Goal: Task Accomplishment & Management: Manage account settings

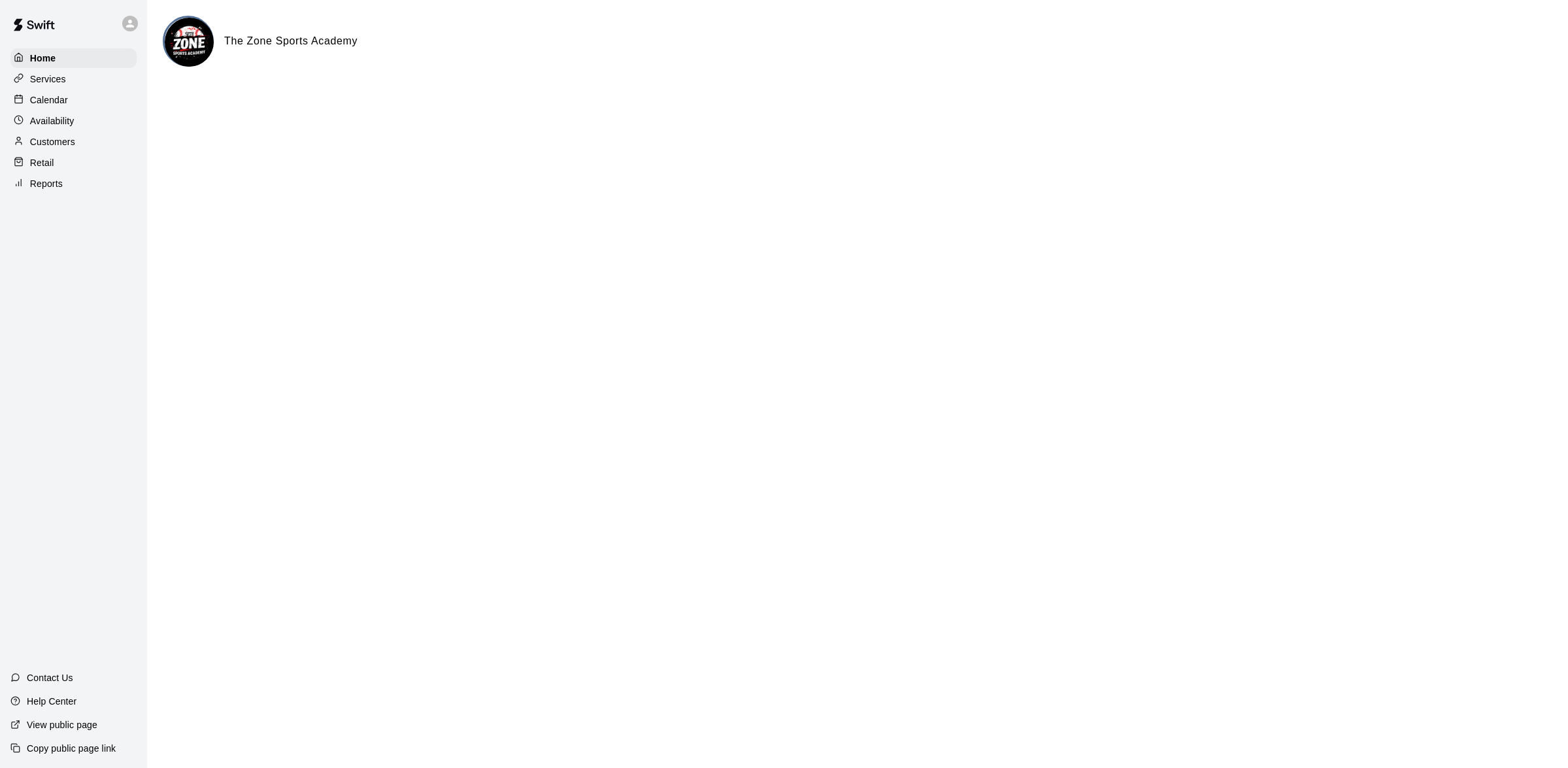
click at [69, 106] on div "Calendar" at bounding box center [73, 100] width 126 height 20
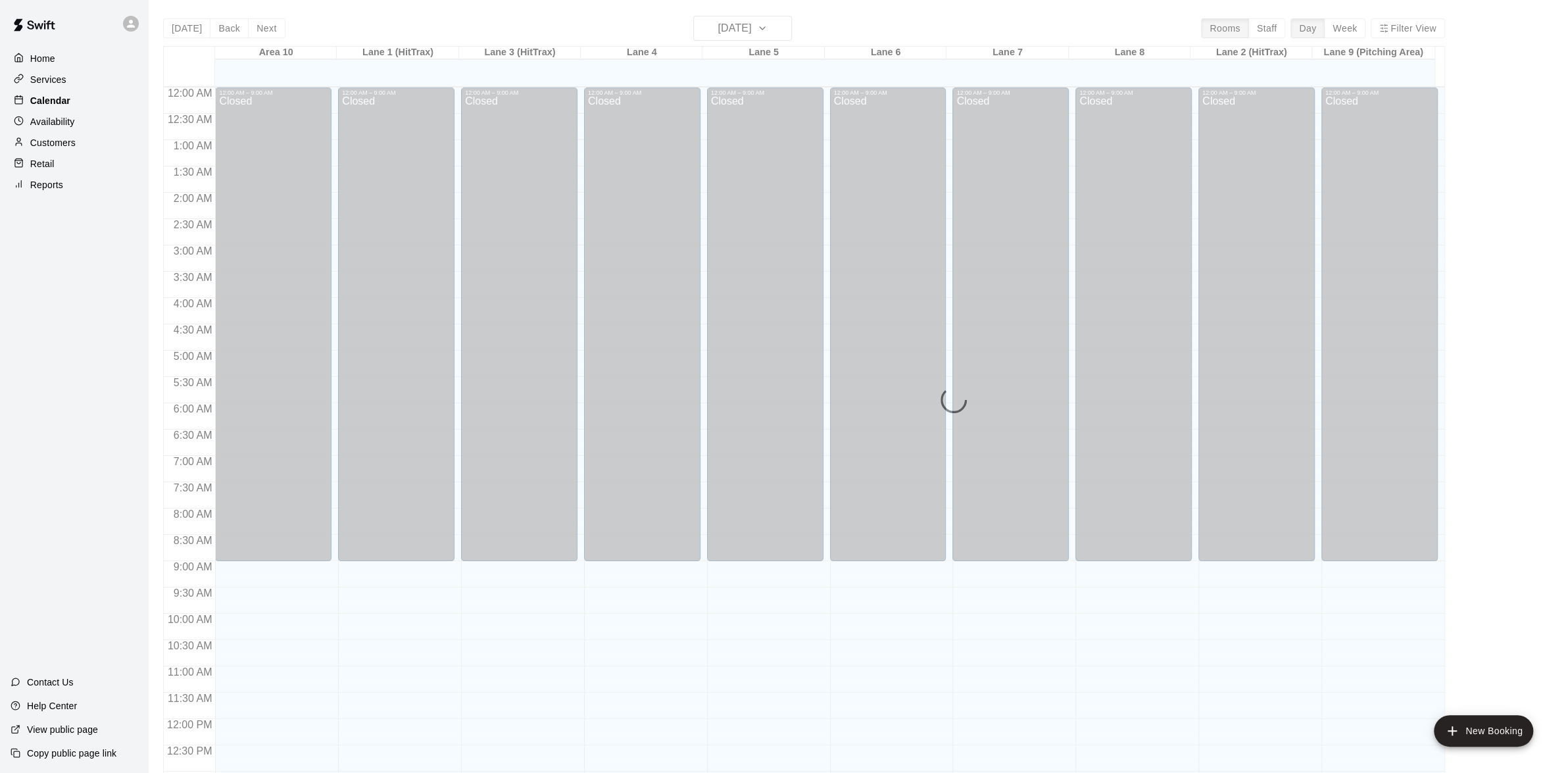
scroll to position [522, 0]
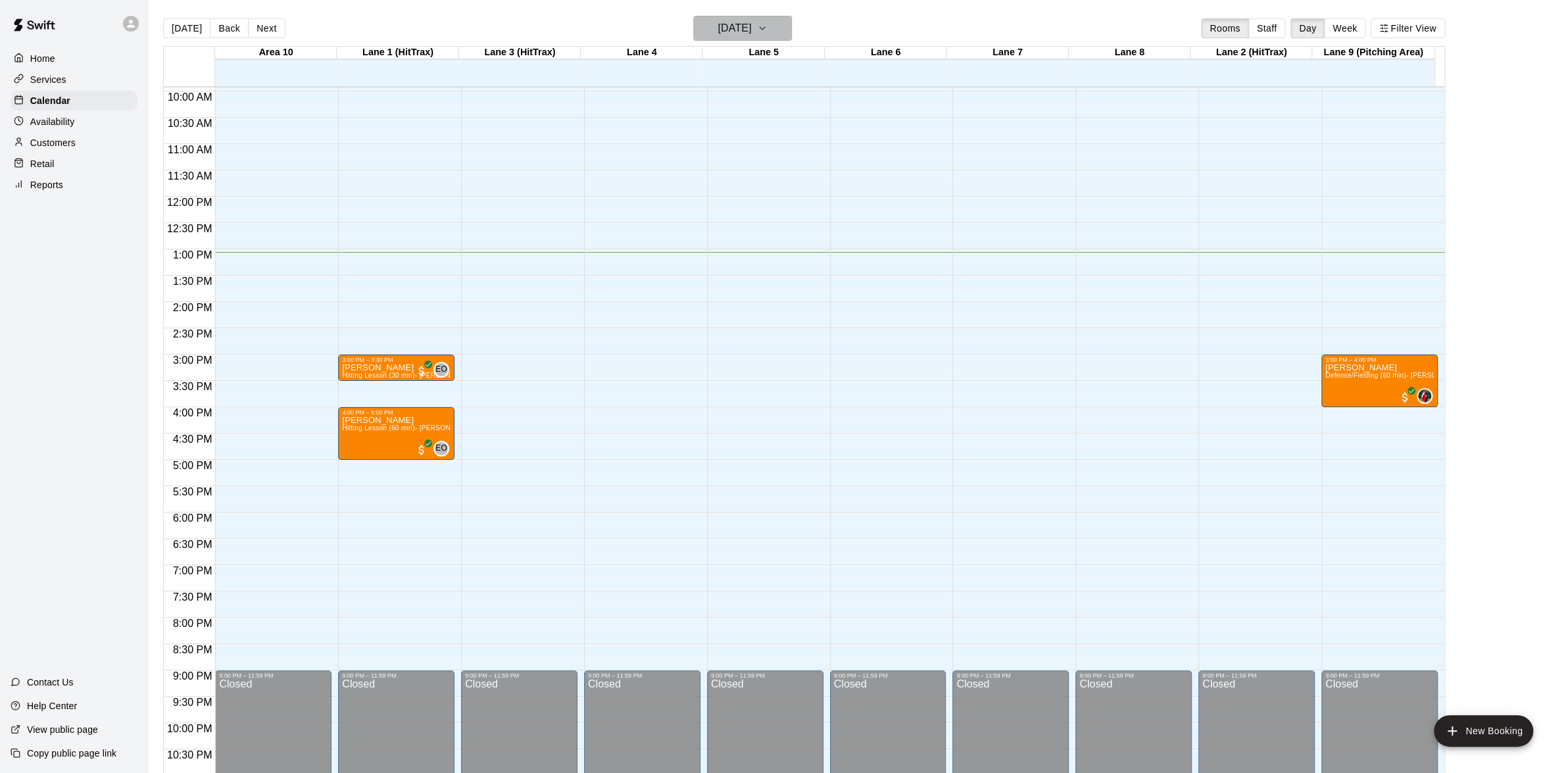
click at [779, 18] on button "[DATE]" at bounding box center [743, 28] width 98 height 25
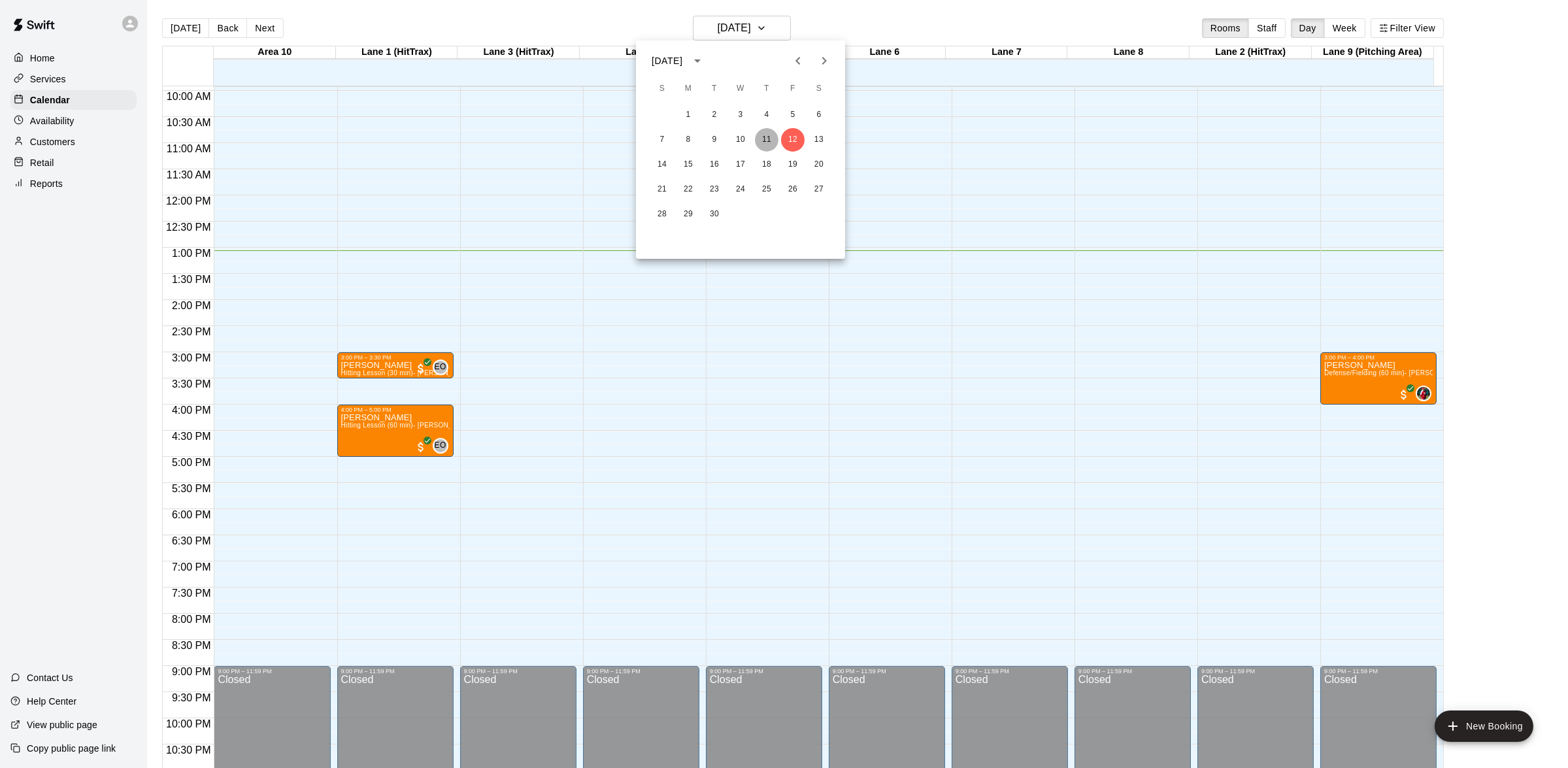
click at [776, 139] on button "11" at bounding box center [766, 140] width 24 height 24
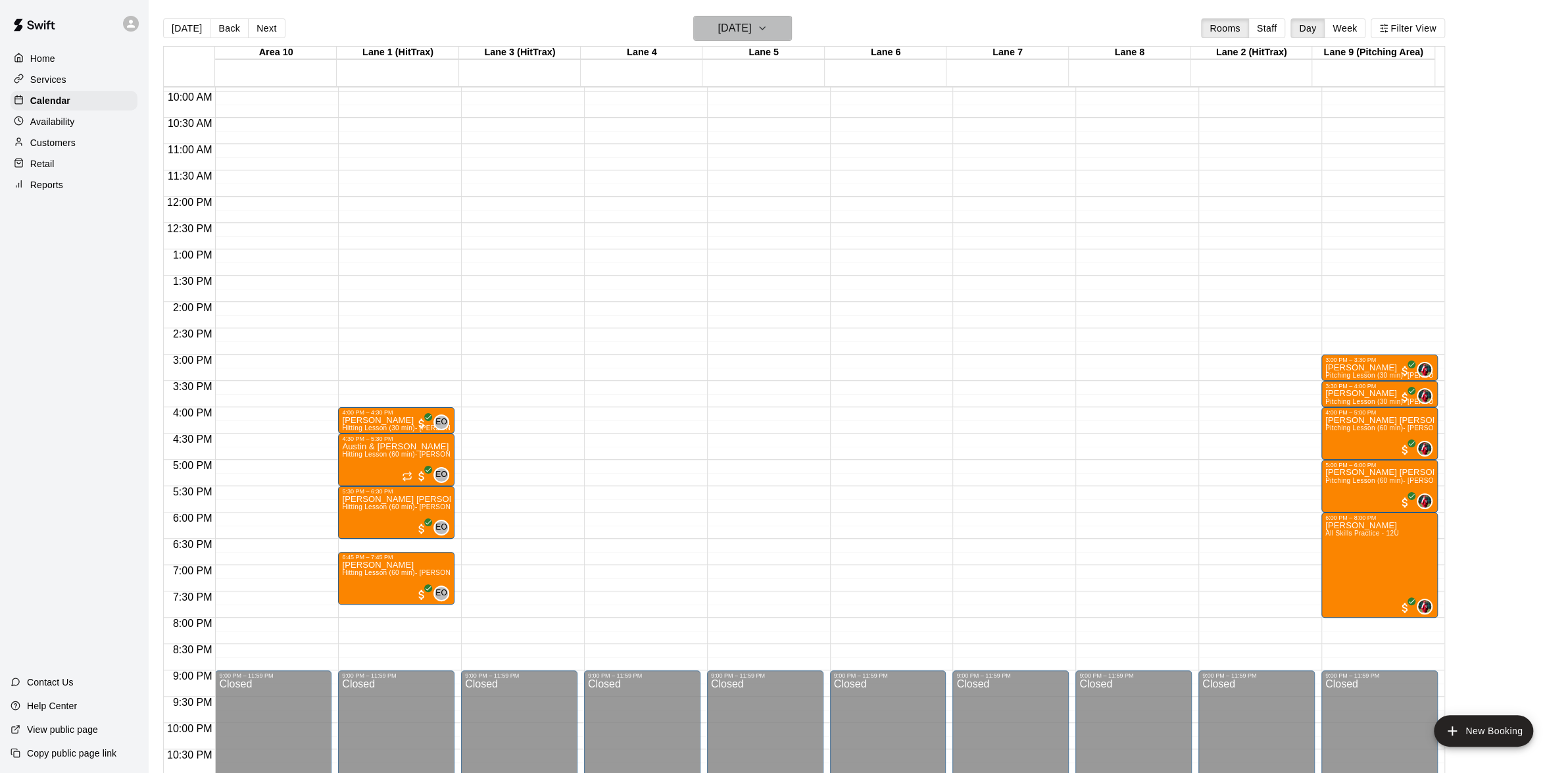
click at [783, 38] on button "[DATE]" at bounding box center [743, 28] width 98 height 25
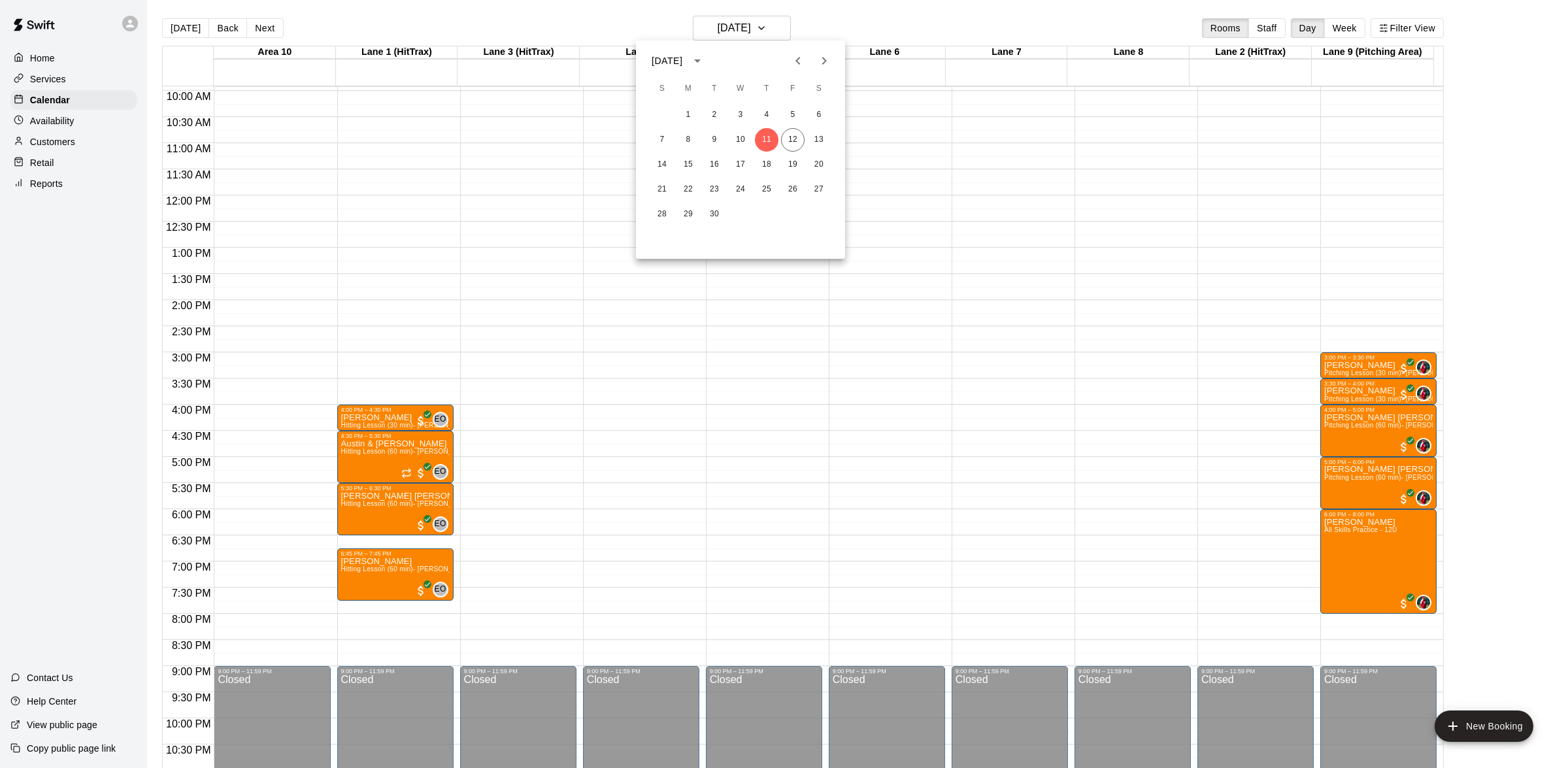
click at [820, 35] on div at bounding box center [784, 384] width 1568 height 768
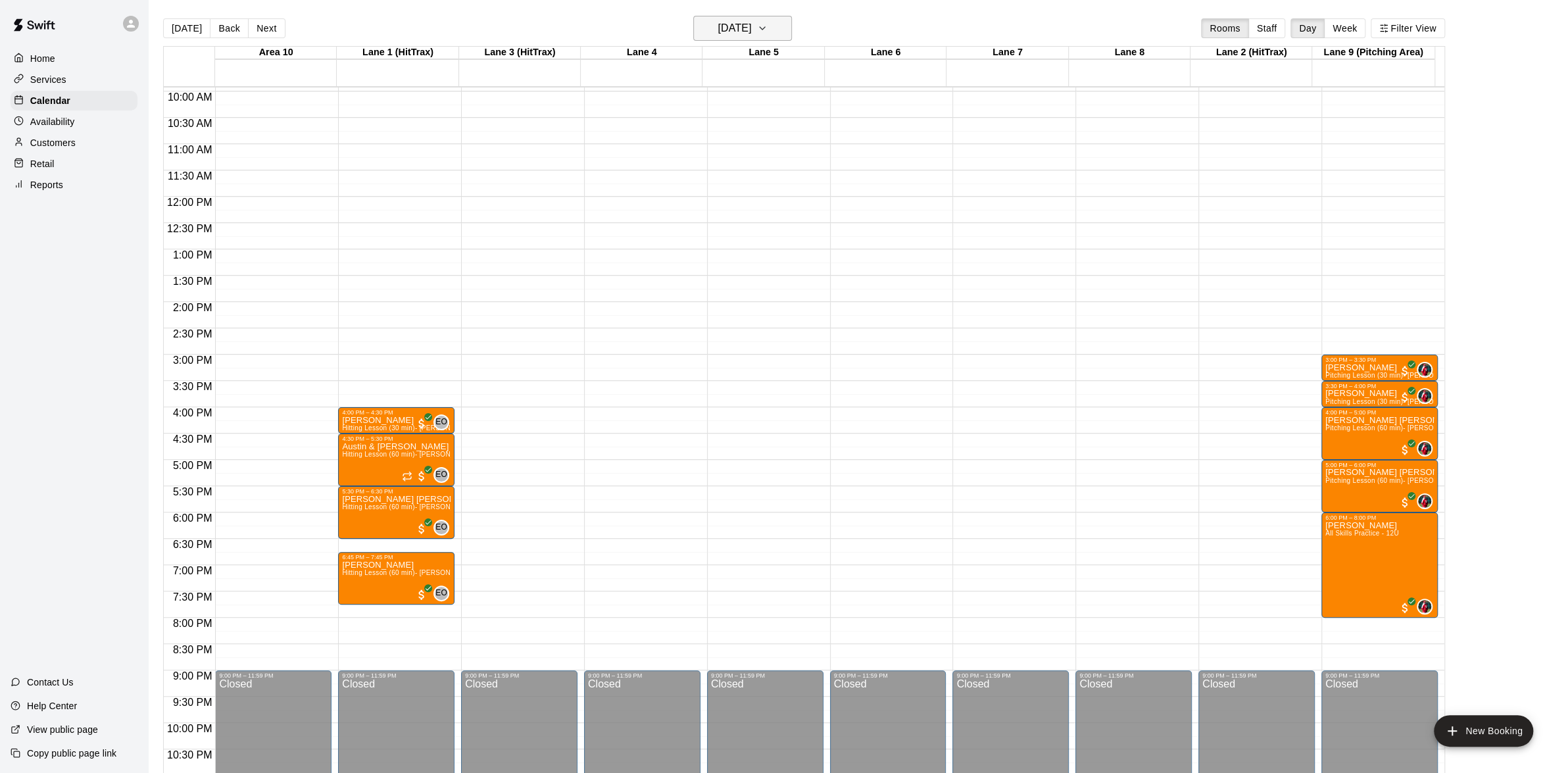
click at [799, 32] on div "[DATE] Back [DATE][DATE] Rooms Staff Day Week Filter View" at bounding box center [804, 31] width 1282 height 30
click at [768, 32] on icon "button" at bounding box center [762, 28] width 10 height 16
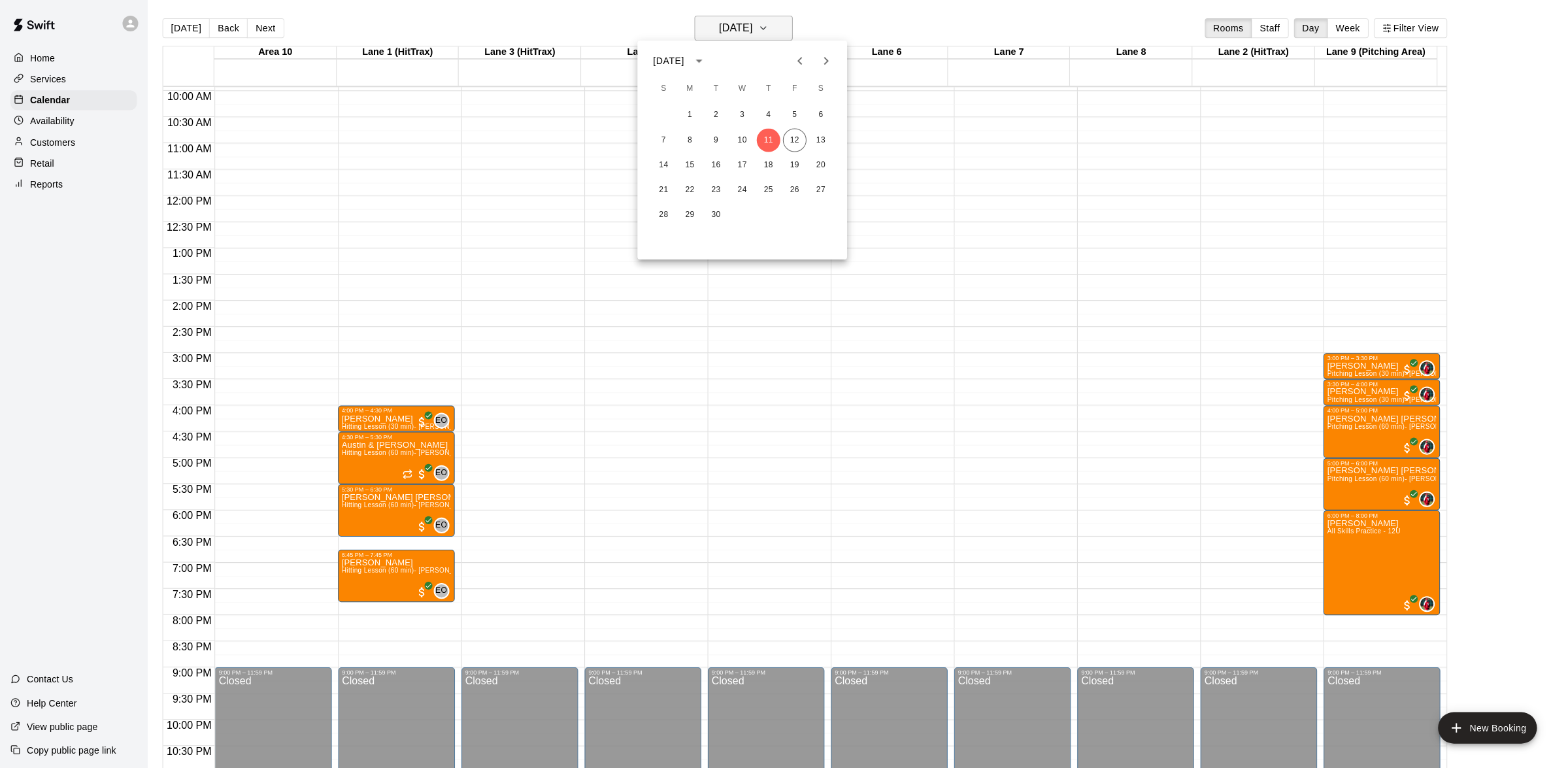
click at [783, 32] on div at bounding box center [784, 384] width 1568 height 768
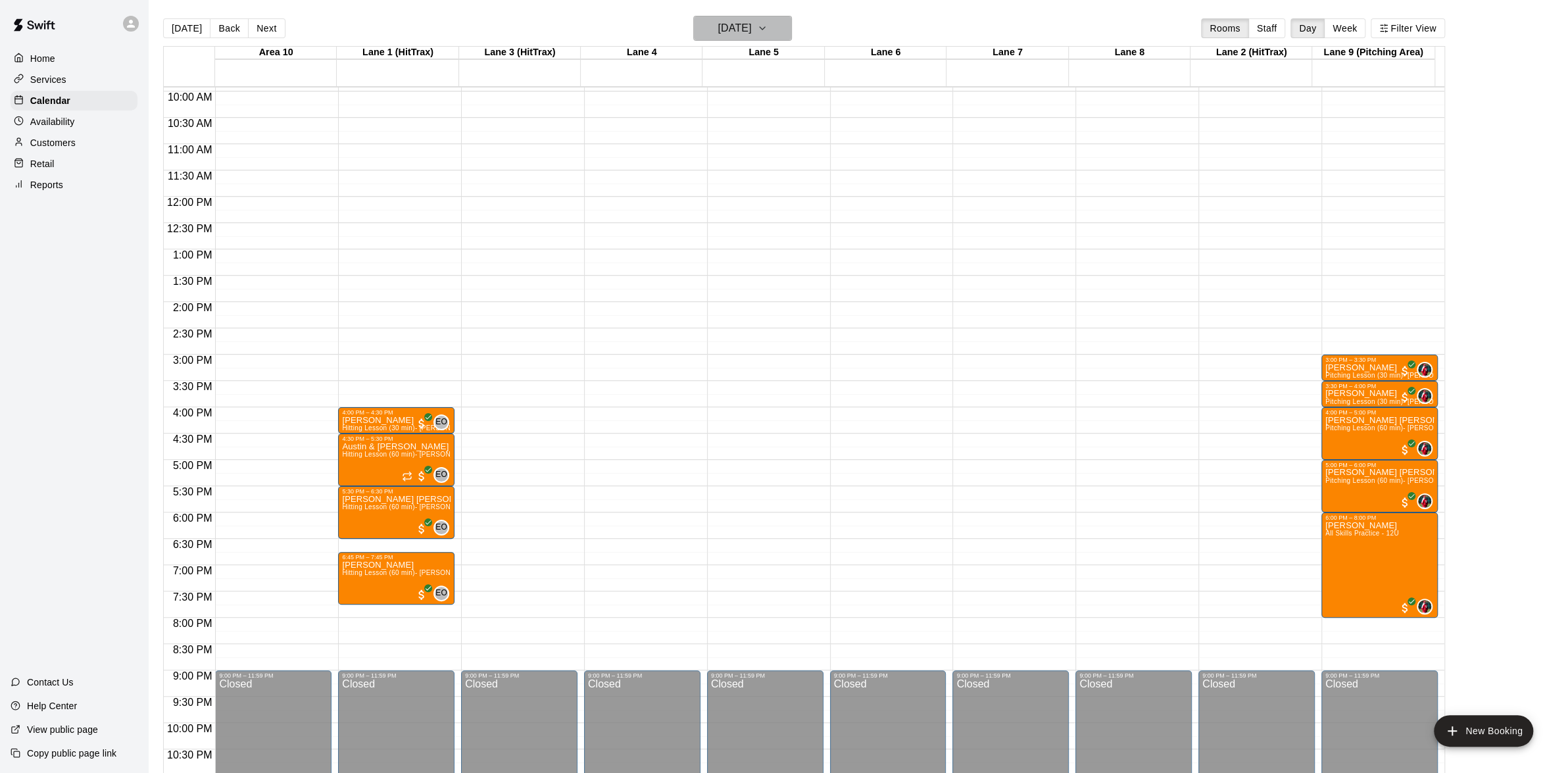
click at [768, 32] on icon "button" at bounding box center [762, 28] width 10 height 16
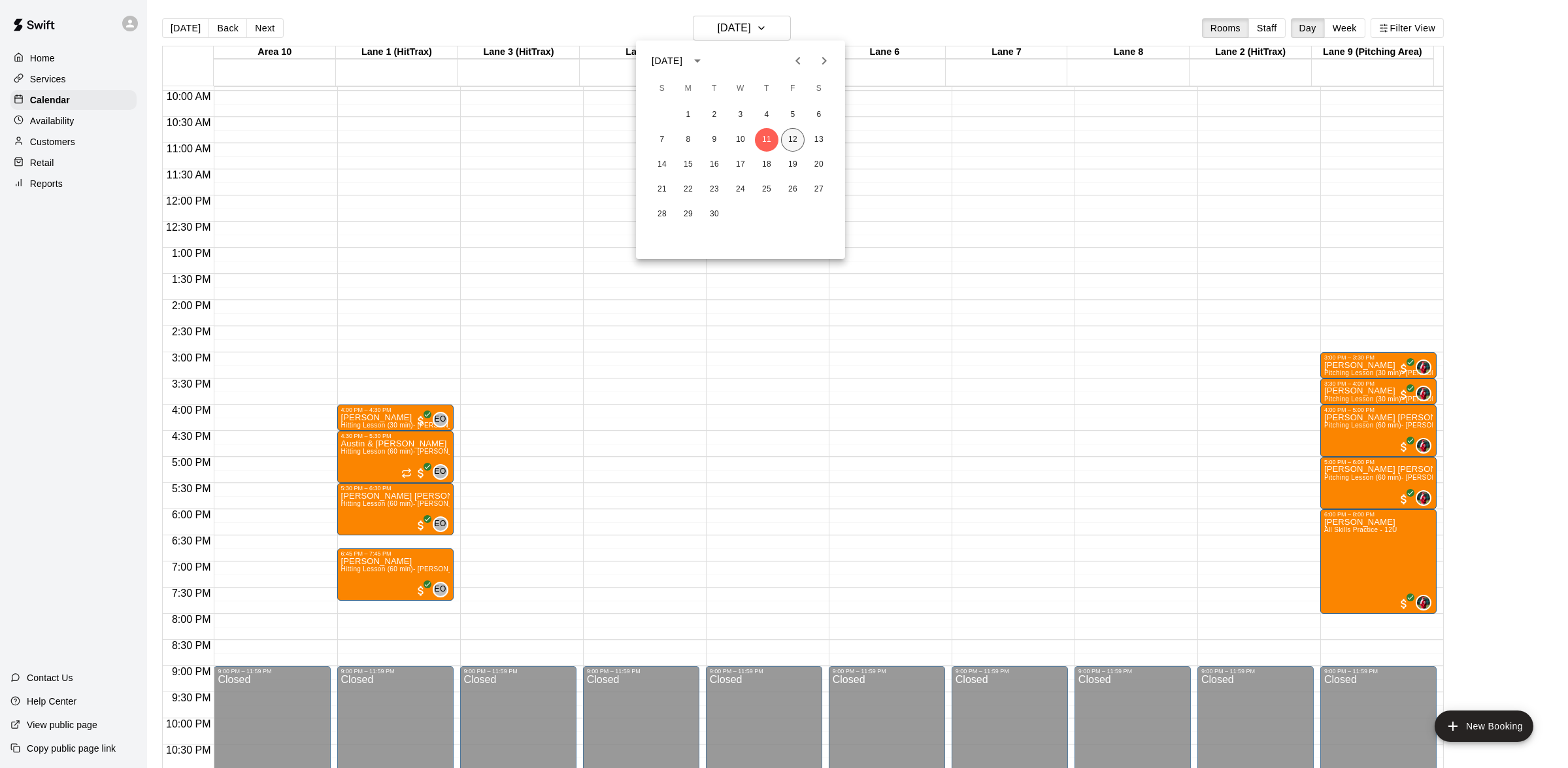
click at [798, 136] on button "12" at bounding box center [793, 140] width 24 height 24
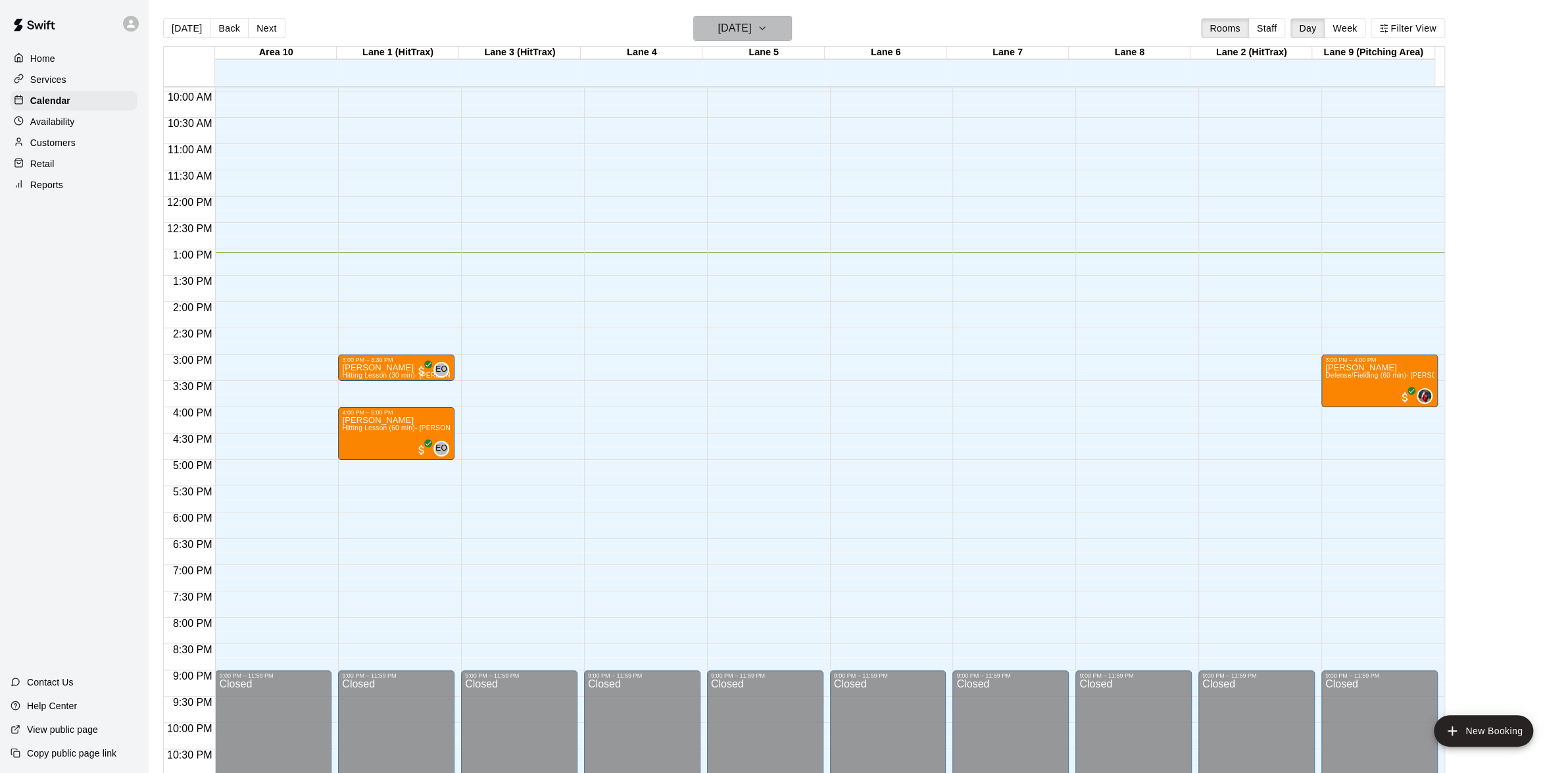
click at [769, 25] on button "[DATE]" at bounding box center [743, 28] width 98 height 25
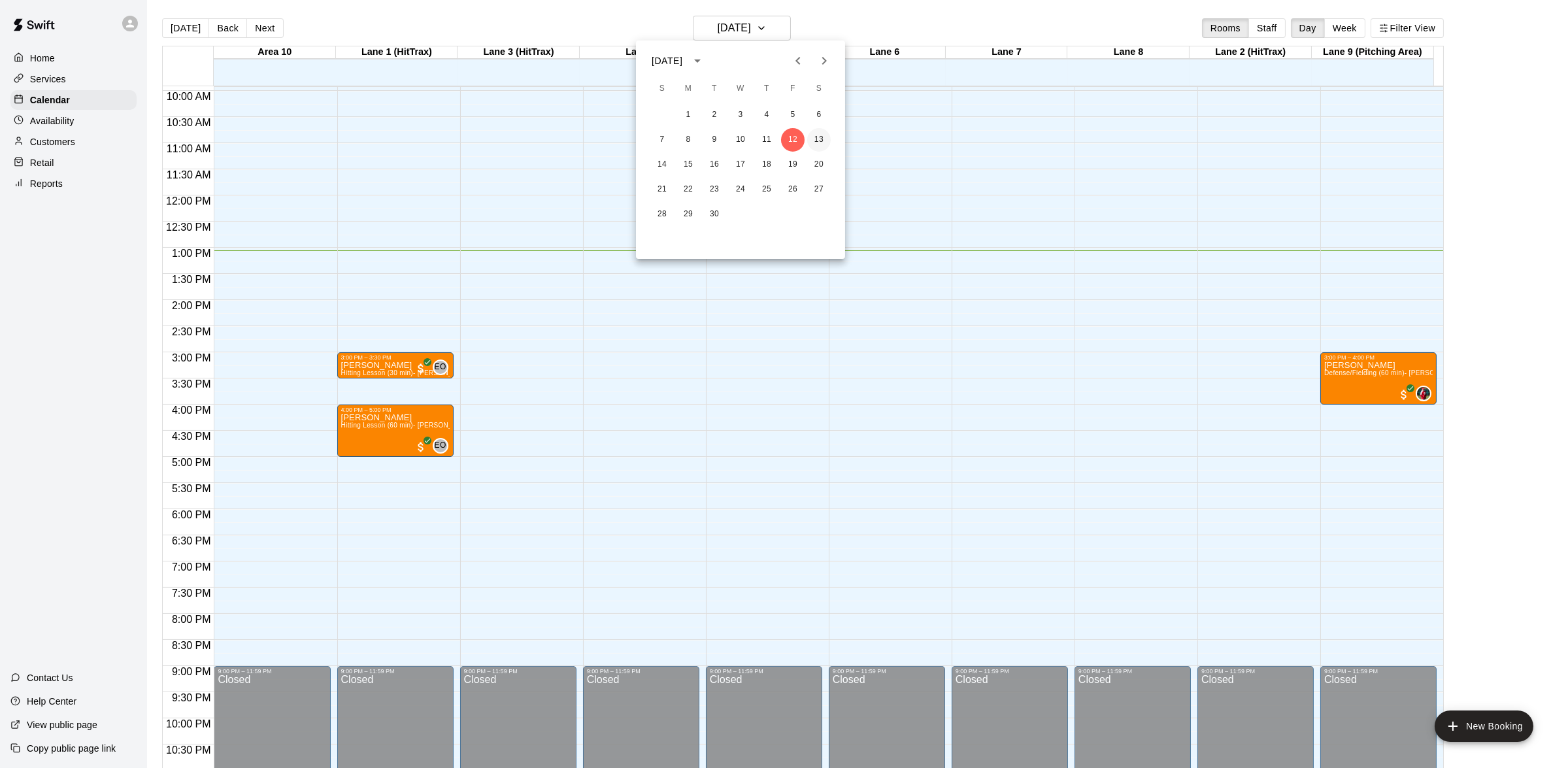
click at [820, 145] on button "13" at bounding box center [819, 140] width 24 height 24
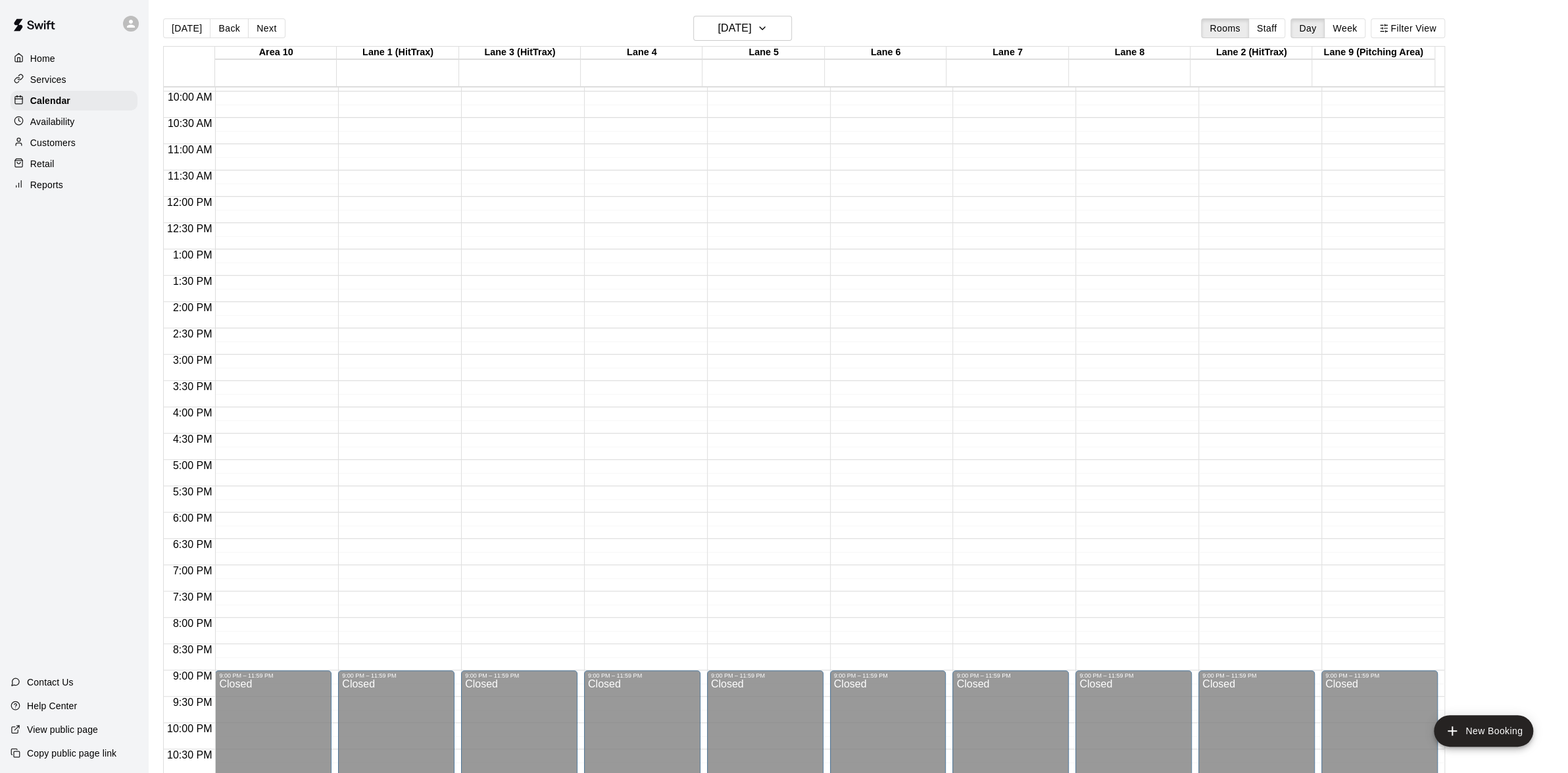
click at [788, 14] on main "[DATE] Back [DATE][DATE] Rooms Staff Day Week Filter View Area [GEOGRAPHIC_DATA…" at bounding box center [858, 397] width 1420 height 794
click at [768, 31] on icon "button" at bounding box center [762, 28] width 10 height 16
click at [668, 163] on button "14" at bounding box center [666, 165] width 24 height 24
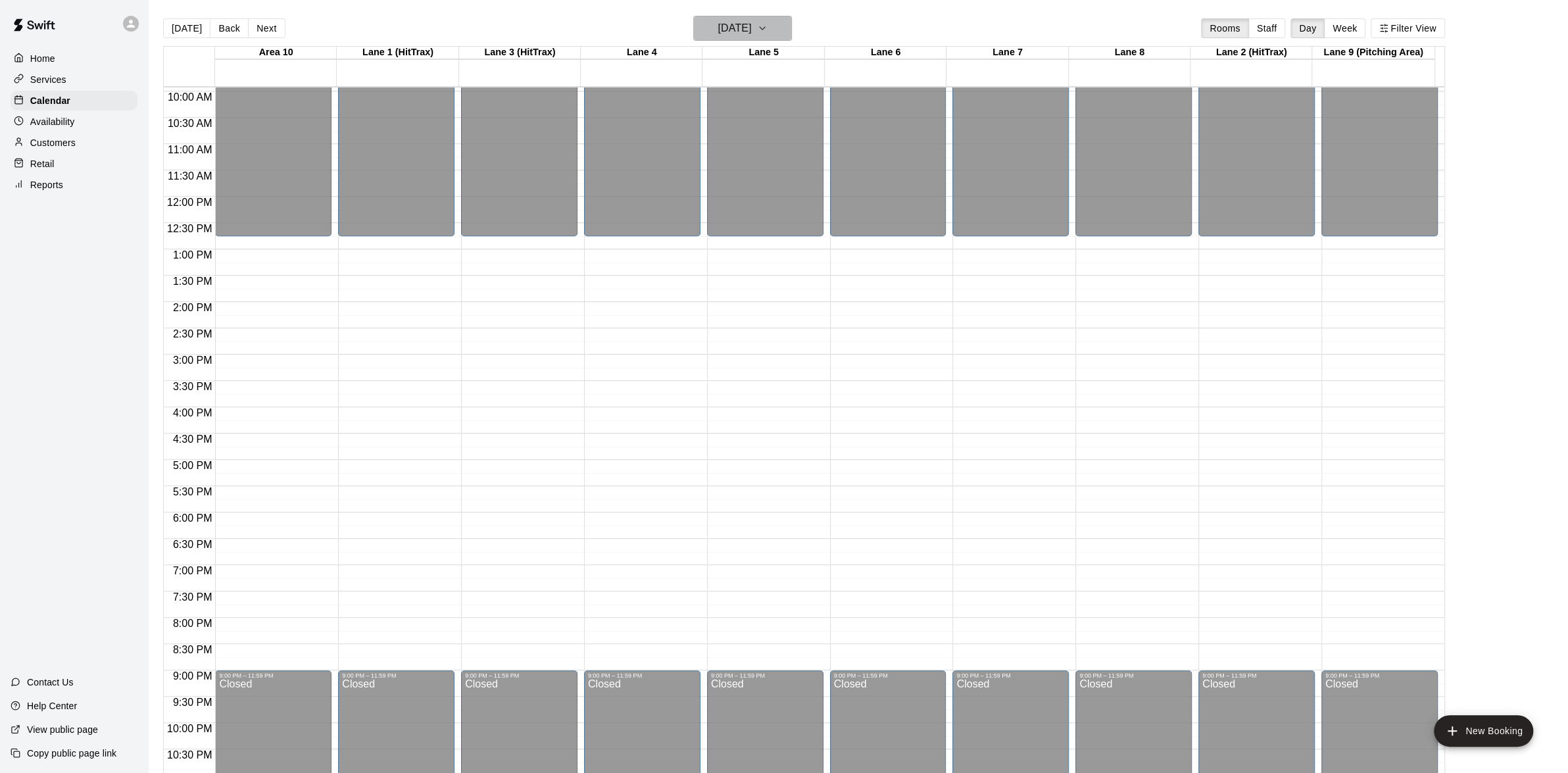
click at [768, 31] on icon "button" at bounding box center [762, 28] width 10 height 16
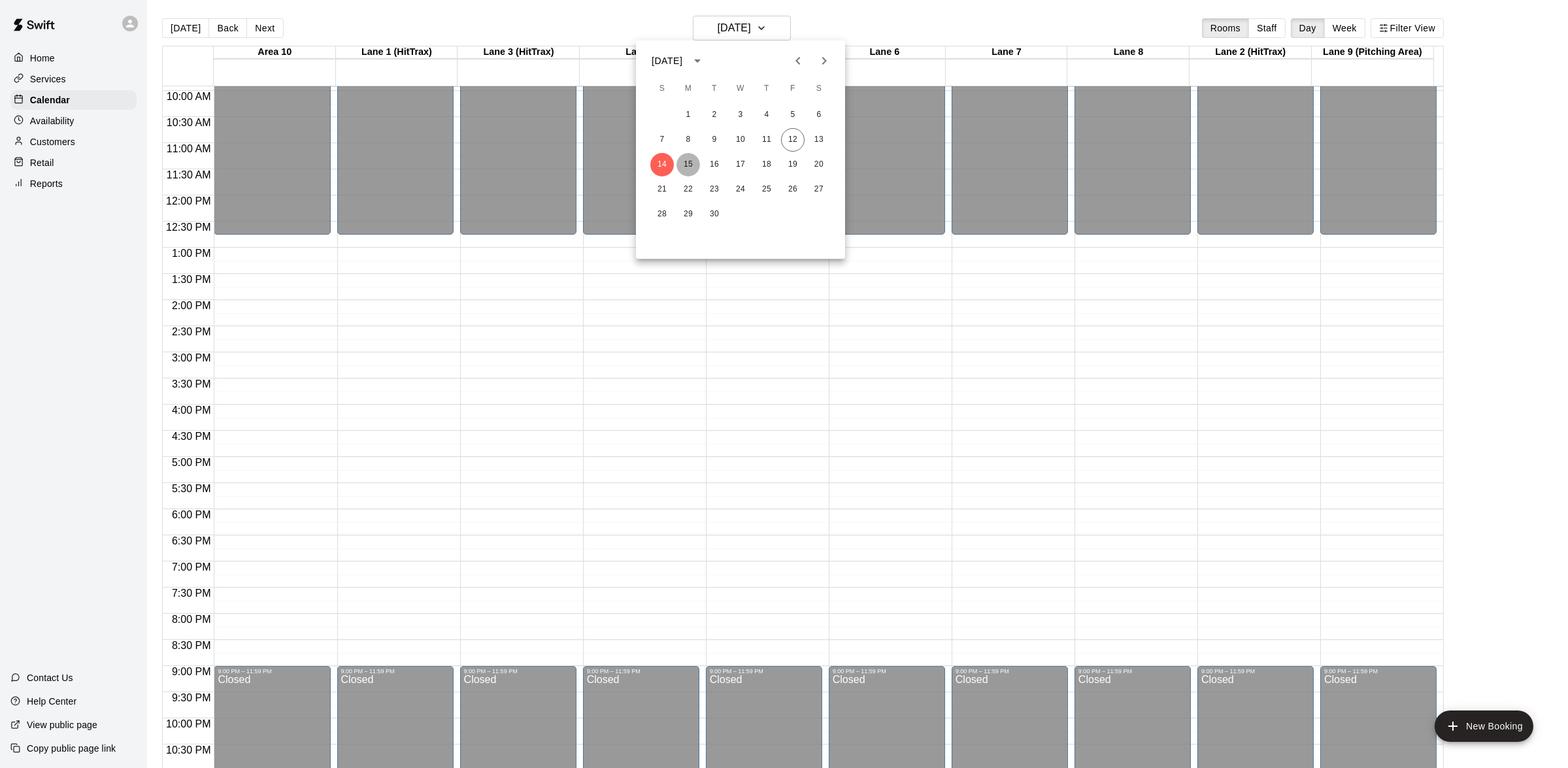
click at [685, 167] on button "15" at bounding box center [688, 164] width 24 height 24
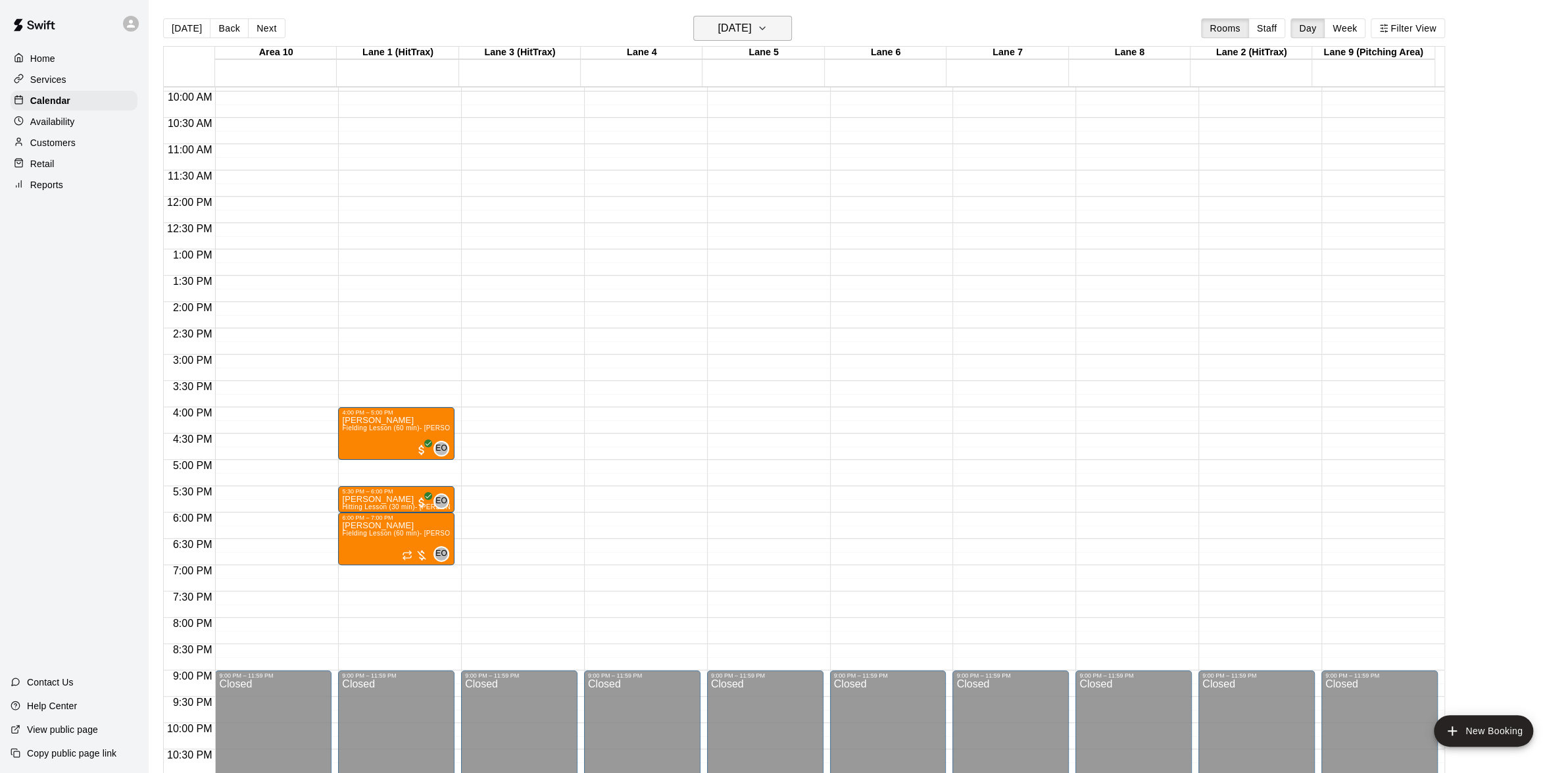
click at [768, 23] on icon "button" at bounding box center [762, 28] width 10 height 16
click at [717, 154] on button "16" at bounding box center [719, 165] width 24 height 24
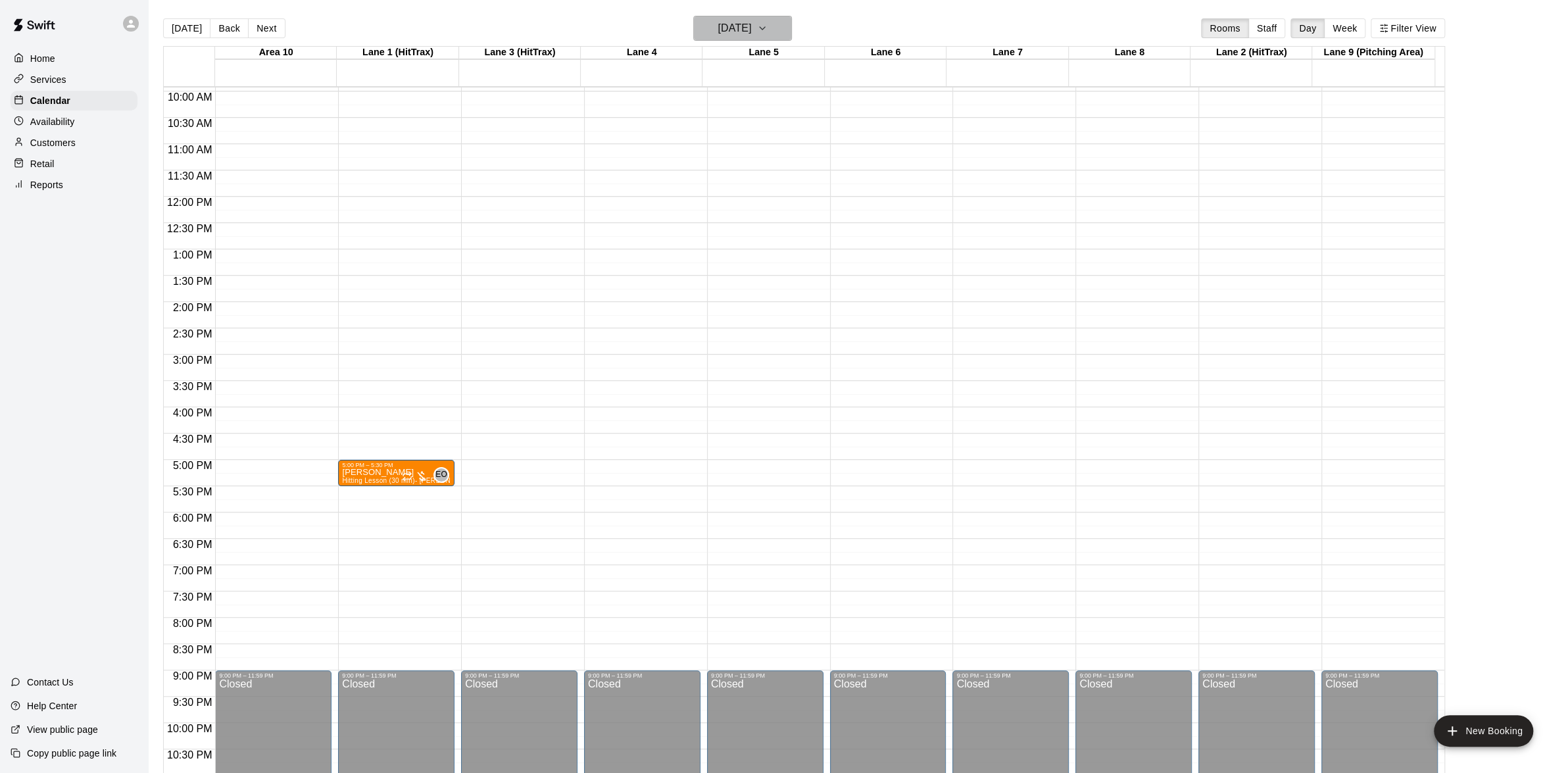
click at [768, 23] on icon "button" at bounding box center [762, 28] width 10 height 16
click at [745, 159] on button "17" at bounding box center [745, 165] width 24 height 24
click at [784, 27] on button "[DATE]" at bounding box center [743, 28] width 98 height 25
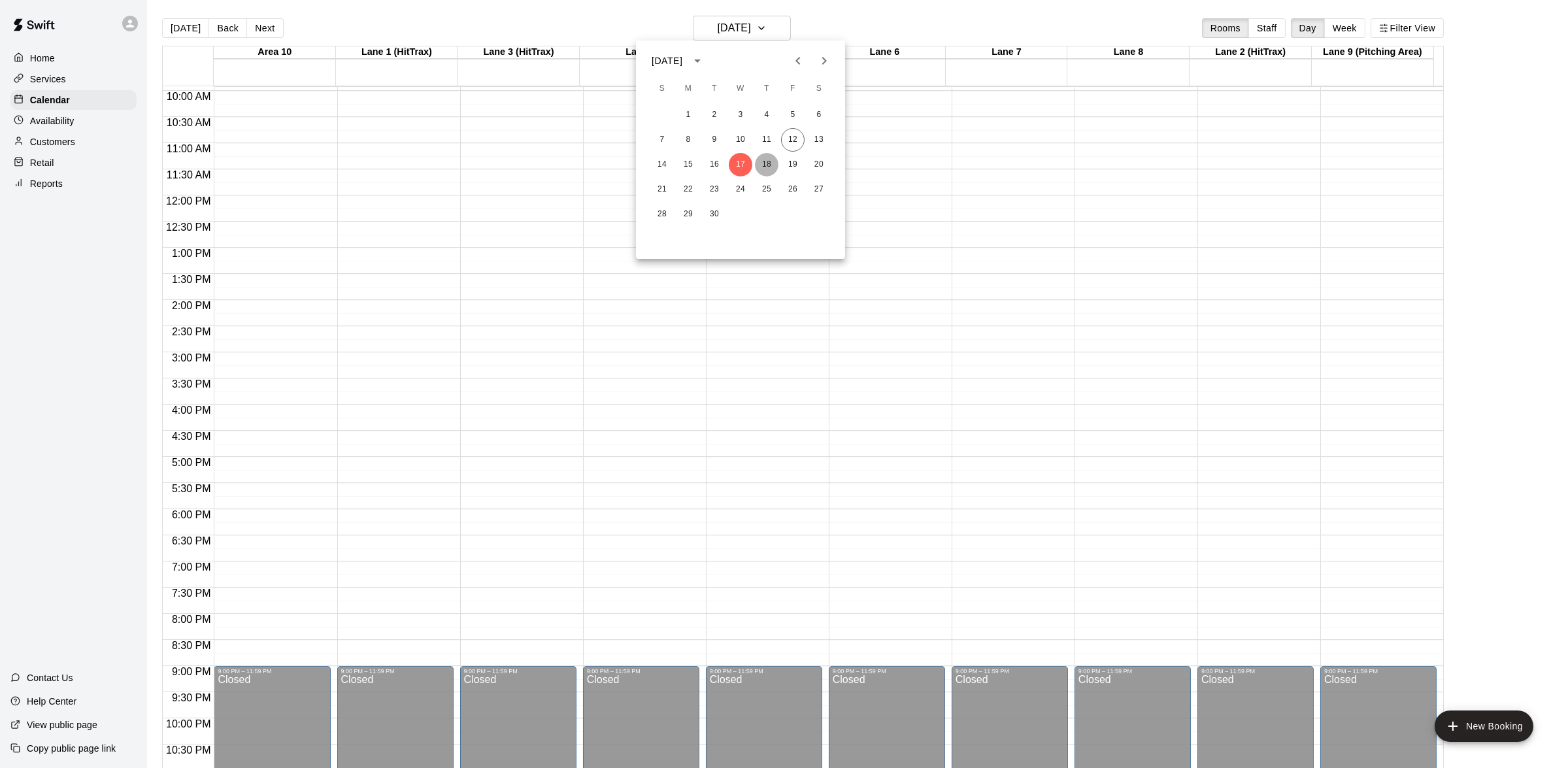
click at [762, 166] on button "18" at bounding box center [766, 164] width 24 height 24
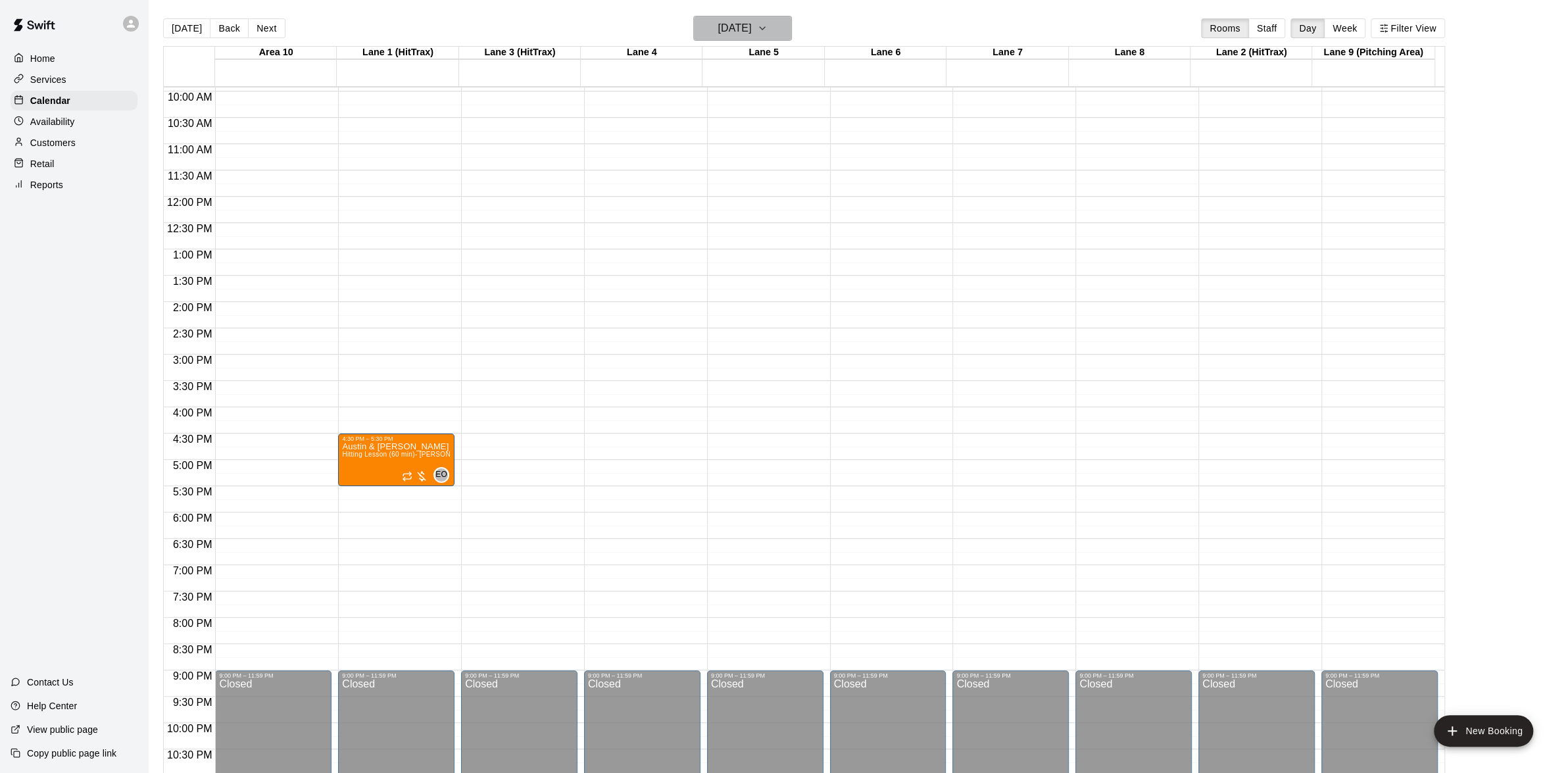
click at [768, 29] on icon "button" at bounding box center [762, 28] width 10 height 16
click at [788, 169] on button "19" at bounding box center [798, 165] width 24 height 24
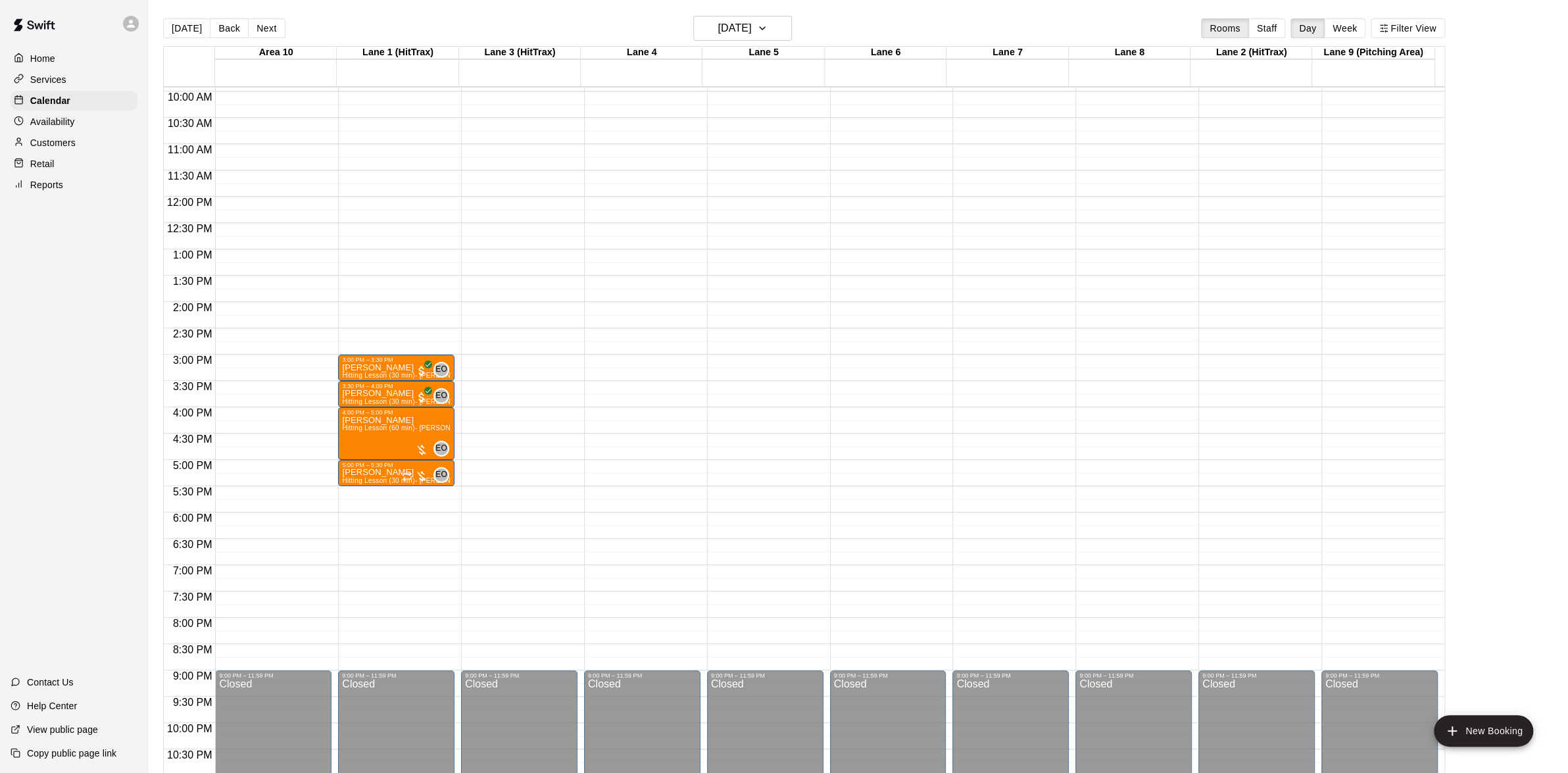
click at [810, 18] on div "[DATE] Back [DATE][DATE] Rooms Staff Day Week Filter View" at bounding box center [804, 31] width 1282 height 30
click at [768, 25] on icon "button" at bounding box center [762, 28] width 10 height 16
click at [780, 25] on div at bounding box center [784, 386] width 1568 height 773
click at [768, 25] on icon "button" at bounding box center [762, 28] width 10 height 16
click at [778, 29] on div at bounding box center [789, 386] width 1578 height 773
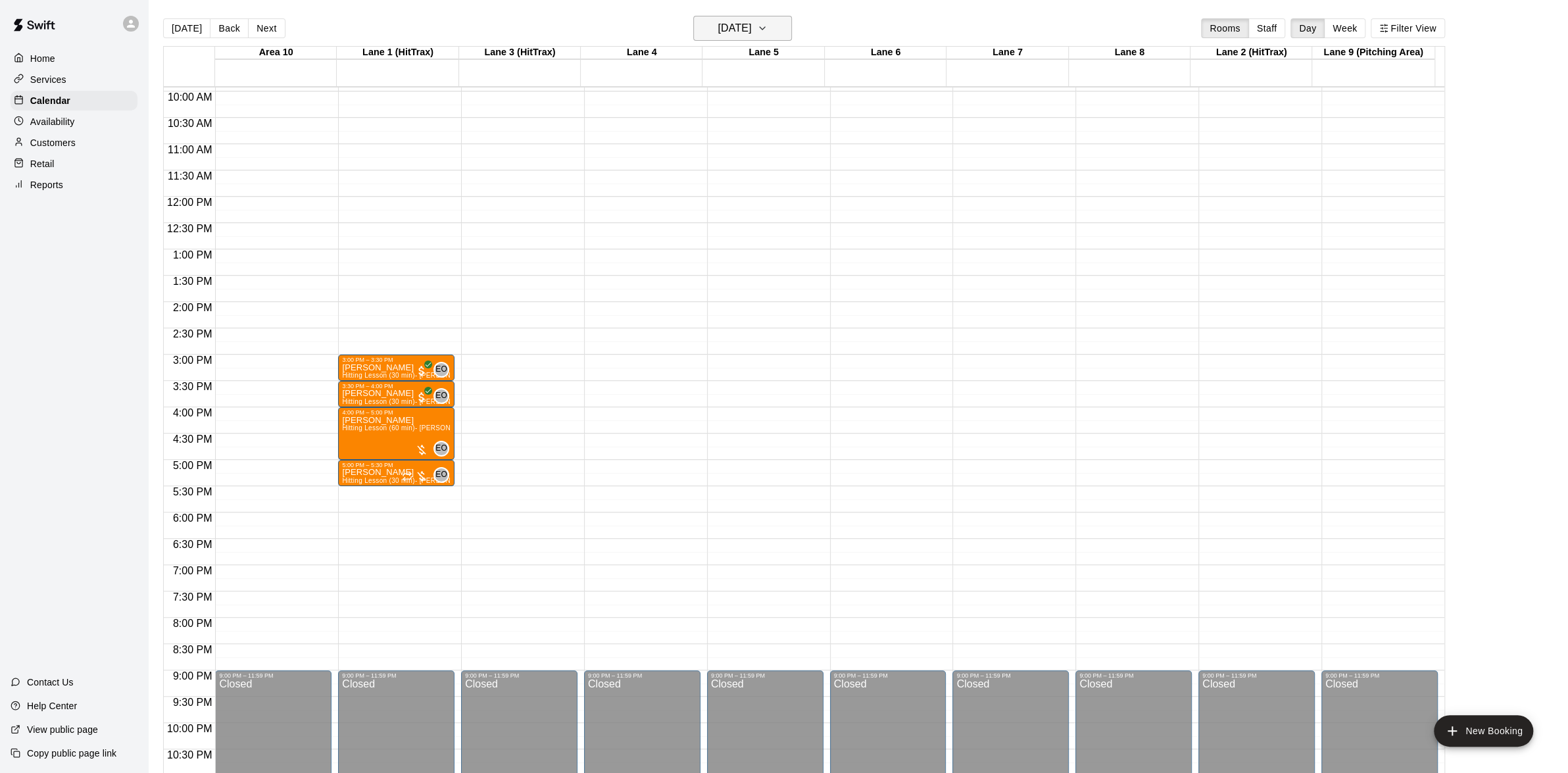
click at [768, 31] on icon "button" at bounding box center [762, 28] width 10 height 16
click at [765, 152] on div "1 2 3 4 5 6 7 8 9 10 11 12 13 14 15 16 17 18 19 20 21 22 23 24 25 26 27 28 29 30" at bounding box center [745, 165] width 210 height 126
click at [769, 159] on button "18" at bounding box center [771, 165] width 24 height 24
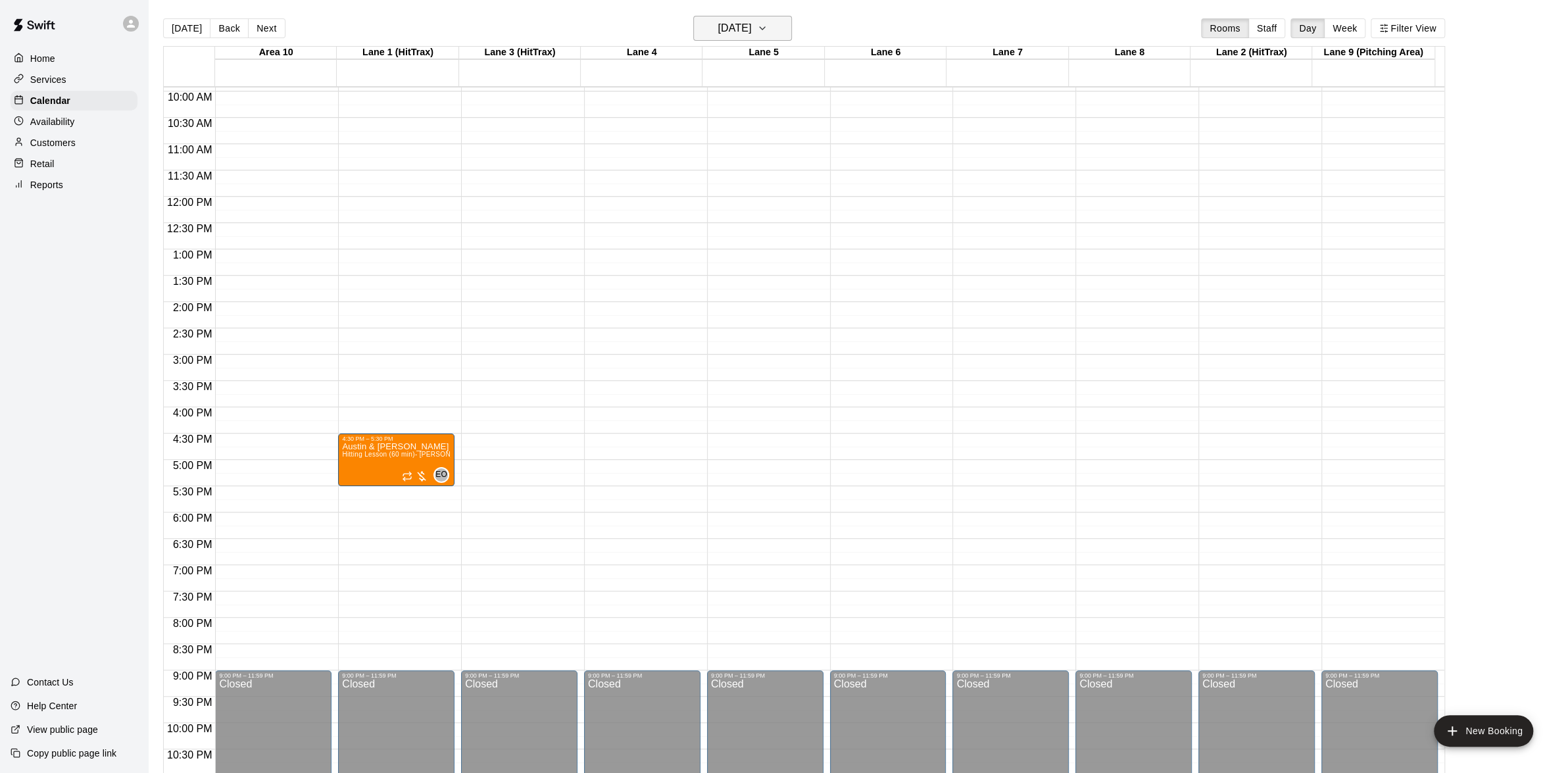
click at [768, 29] on icon "button" at bounding box center [762, 28] width 10 height 16
click at [741, 159] on button "17" at bounding box center [745, 165] width 24 height 24
click at [784, 29] on button "[DATE]" at bounding box center [743, 28] width 98 height 25
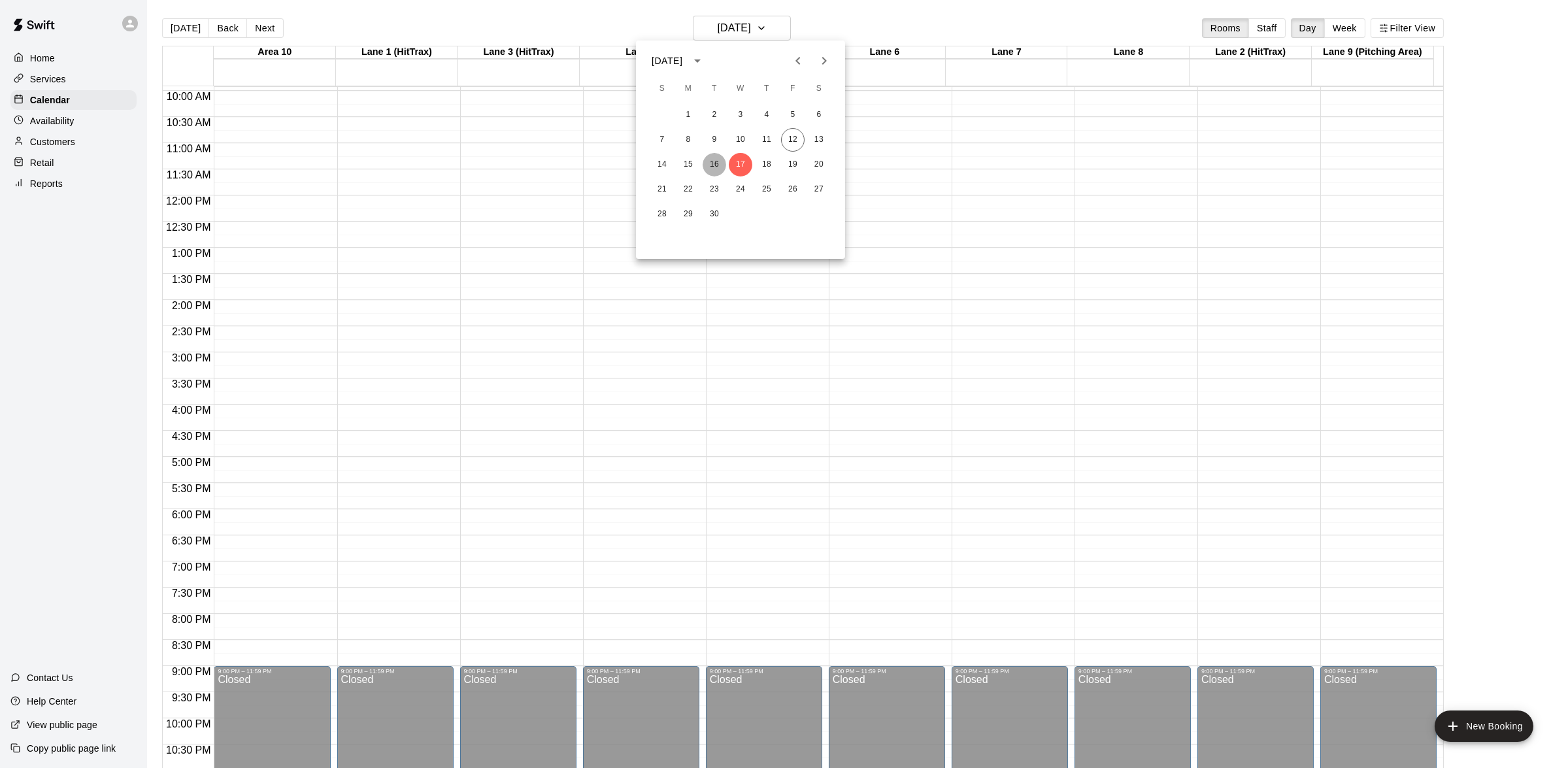
click at [720, 160] on button "16" at bounding box center [714, 164] width 24 height 24
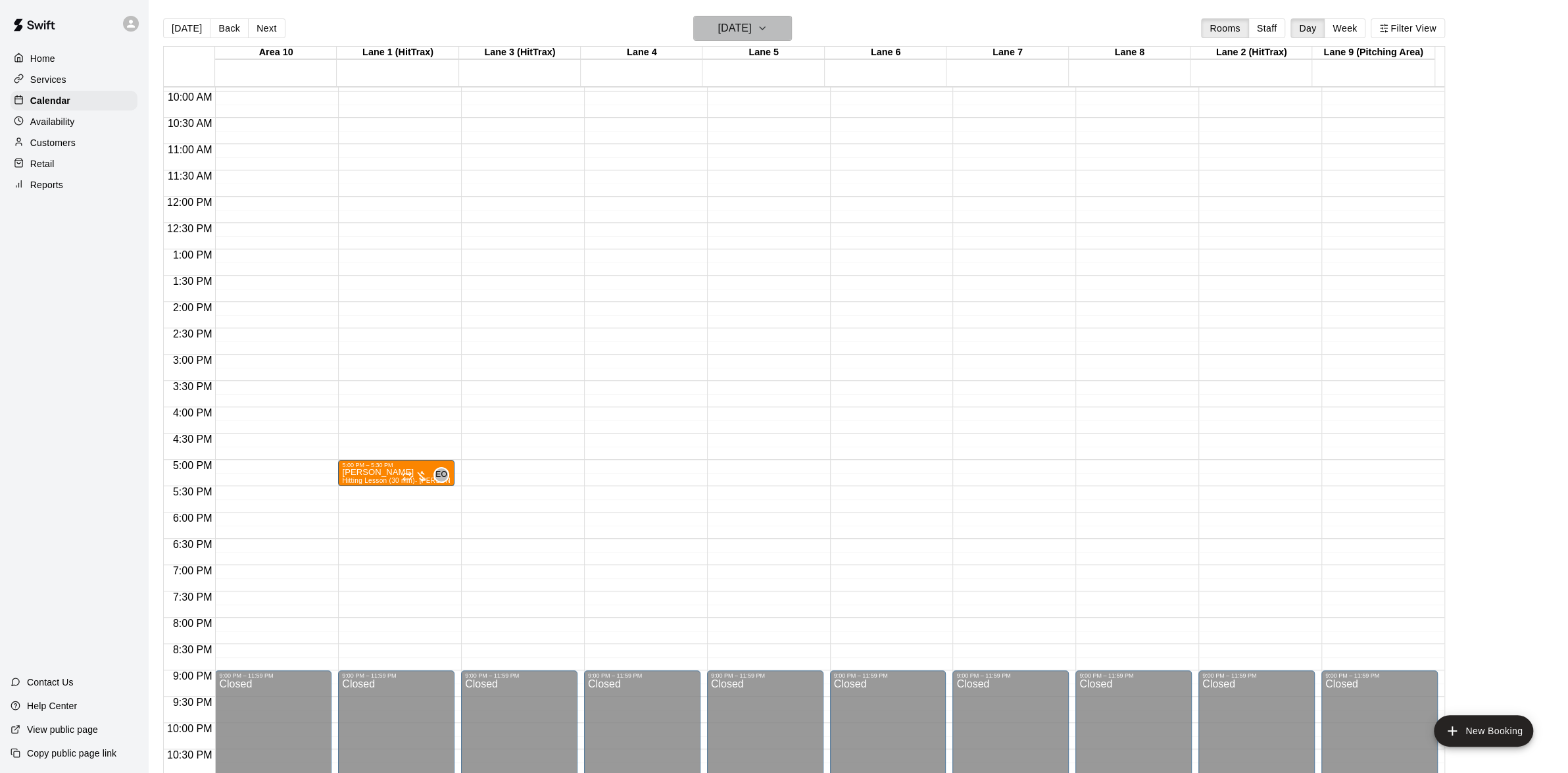
click at [790, 27] on button "[DATE]" at bounding box center [743, 28] width 98 height 25
click at [698, 159] on button "15" at bounding box center [693, 165] width 24 height 24
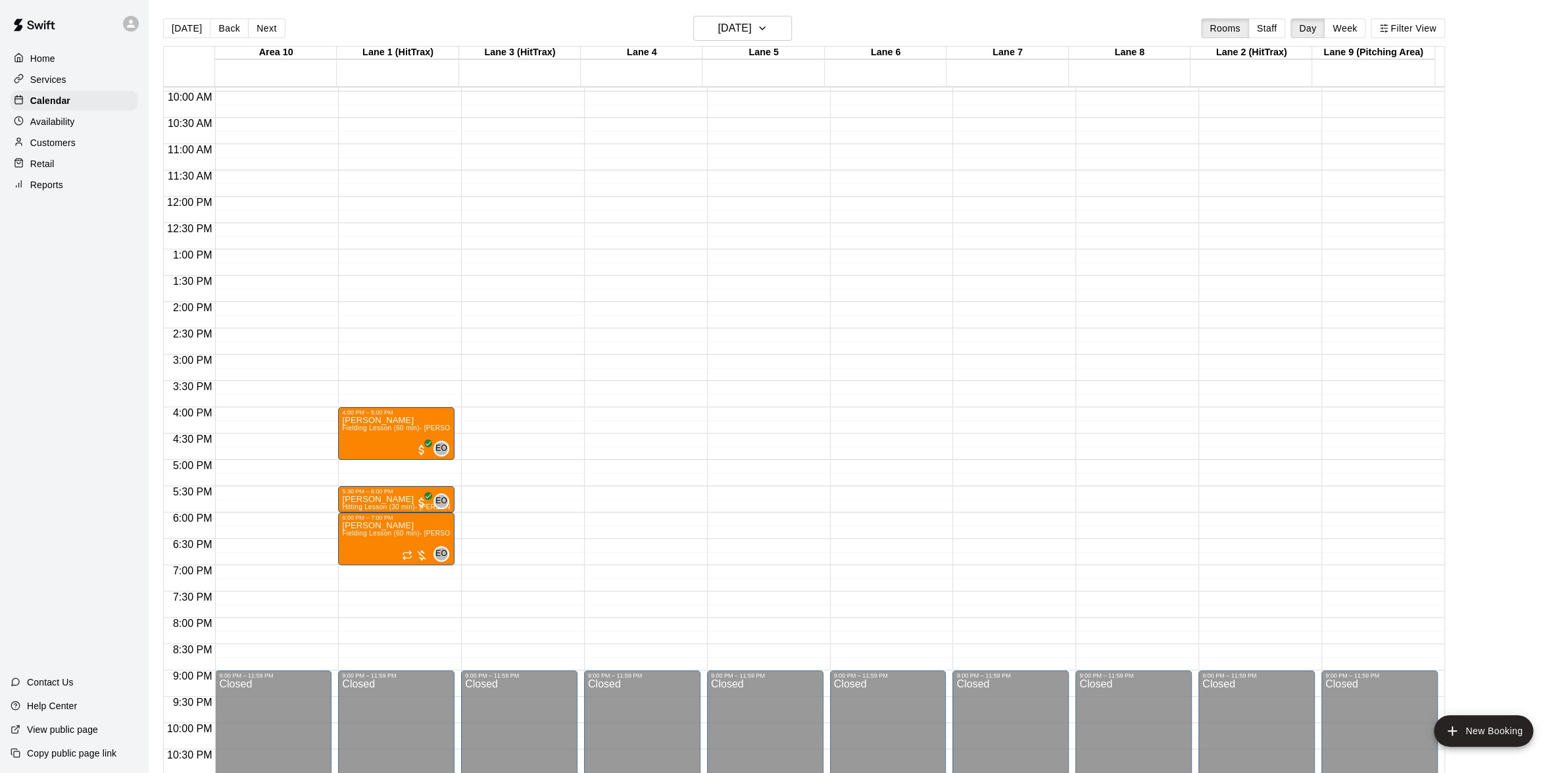
click at [628, 29] on div "[DATE] Back [DATE][DATE] Rooms Staff Day Week Filter View" at bounding box center [804, 31] width 1282 height 30
click at [768, 27] on icon "button" at bounding box center [762, 28] width 10 height 16
click at [801, 145] on button "12" at bounding box center [798, 141] width 24 height 24
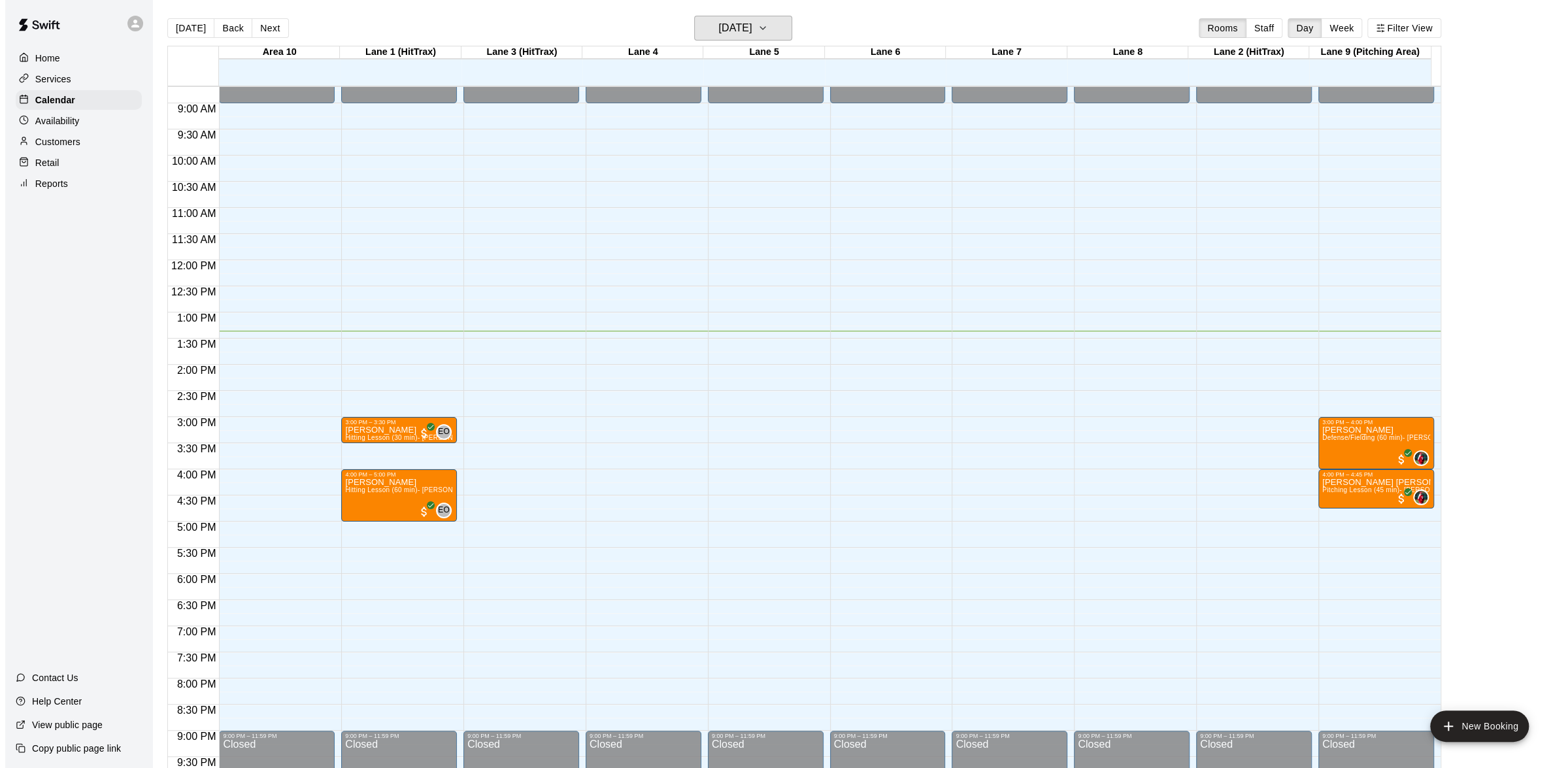
scroll to position [454, 0]
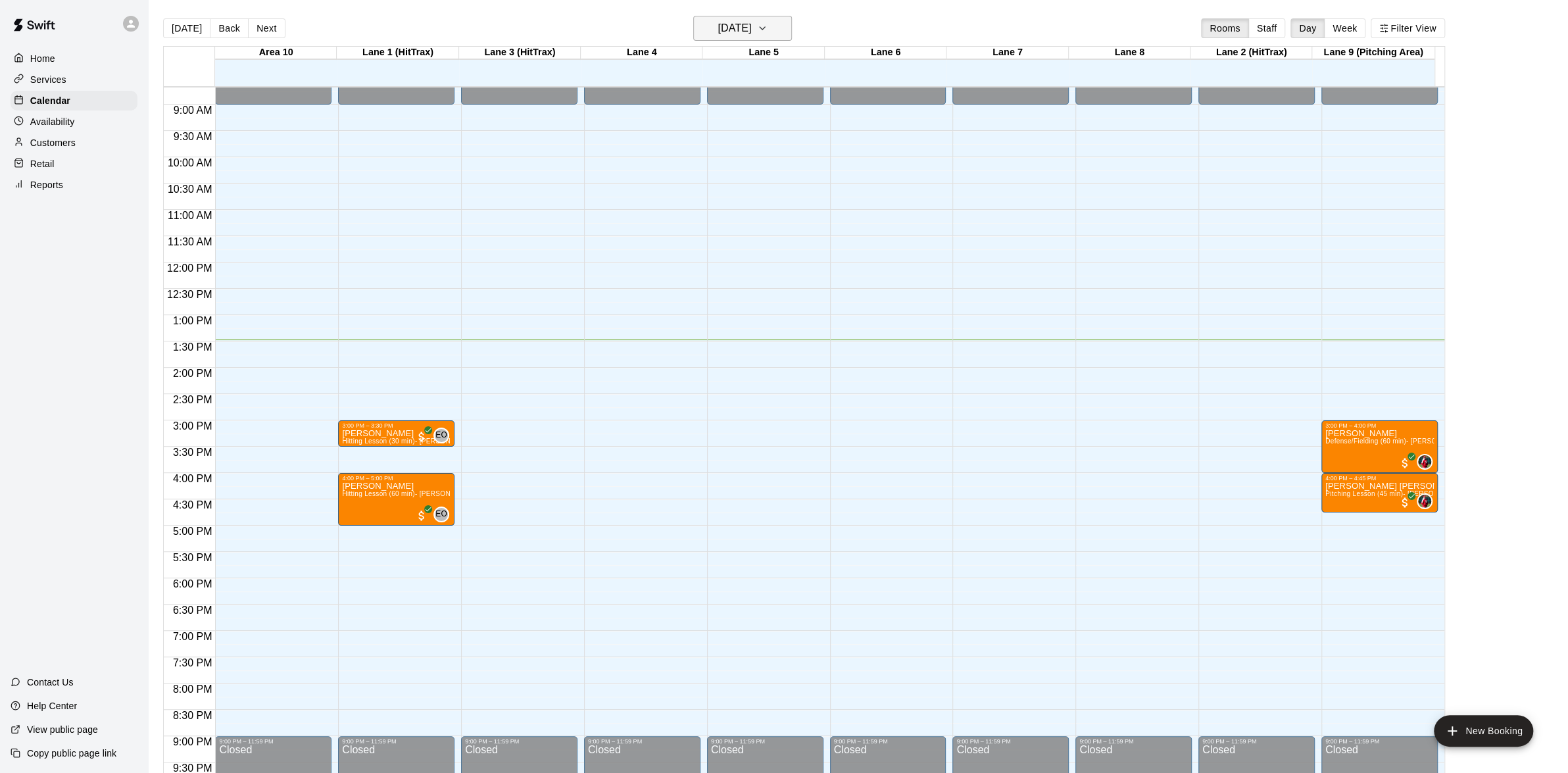
click at [768, 27] on icon "button" at bounding box center [762, 28] width 10 height 16
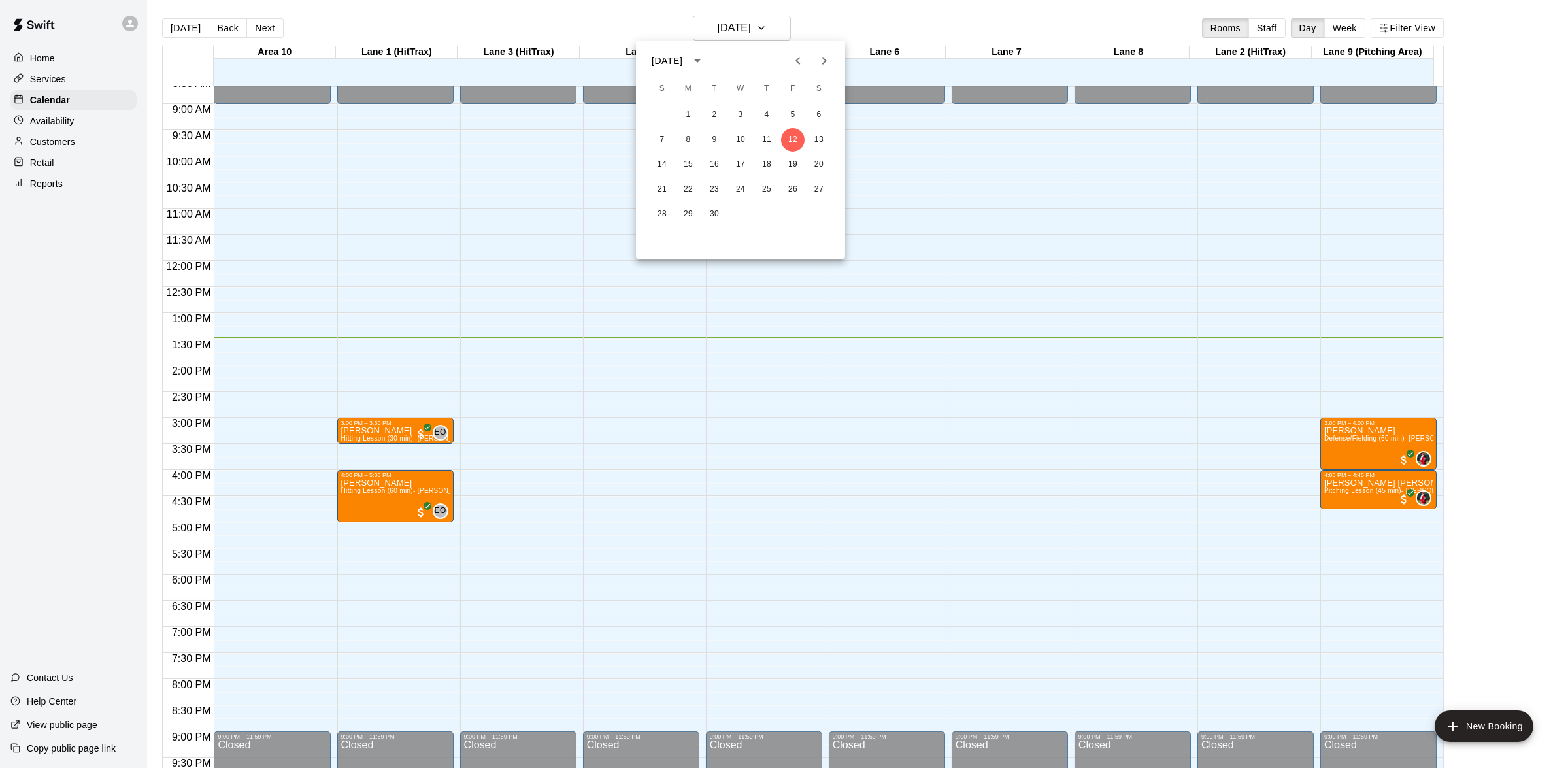
click at [817, 64] on icon "Next month" at bounding box center [824, 60] width 16 height 16
click at [33, 65] on div at bounding box center [784, 384] width 1568 height 768
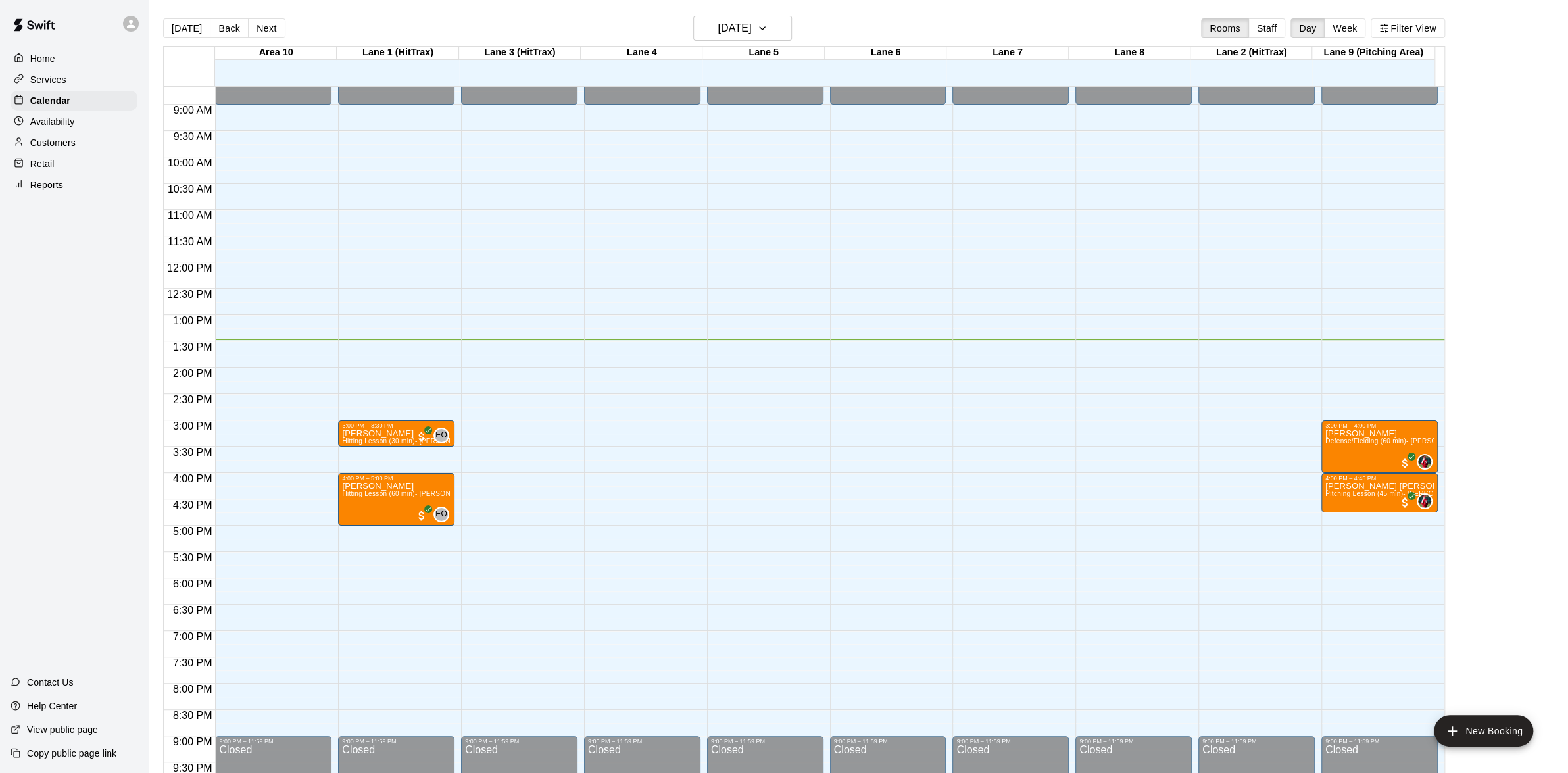
click at [38, 62] on p "Home" at bounding box center [42, 58] width 25 height 13
